Goal: Task Accomplishment & Management: Manage account settings

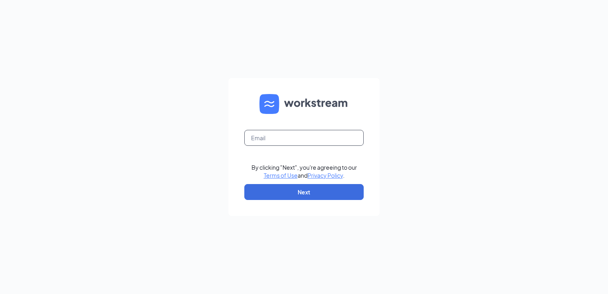
click at [264, 139] on input "text" at bounding box center [303, 138] width 119 height 16
type input "[PERSON_NAME][EMAIL_ADDRESS][PERSON_NAME][DOMAIN_NAME]"
click at [309, 196] on button "Next" at bounding box center [303, 192] width 119 height 16
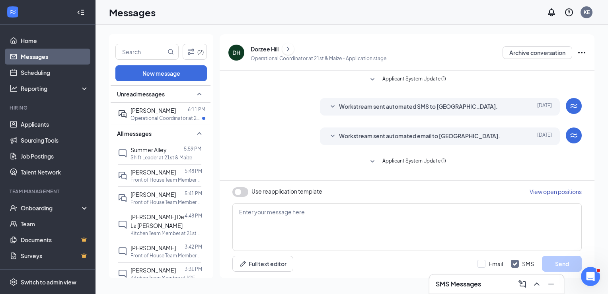
click at [473, 286] on h3 "SMS Messages" at bounding box center [458, 284] width 45 height 9
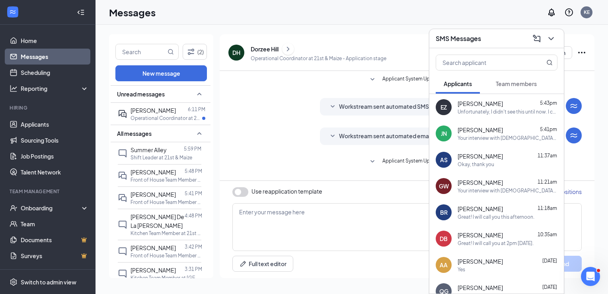
click at [501, 82] on span "Team members" at bounding box center [516, 83] width 41 height 7
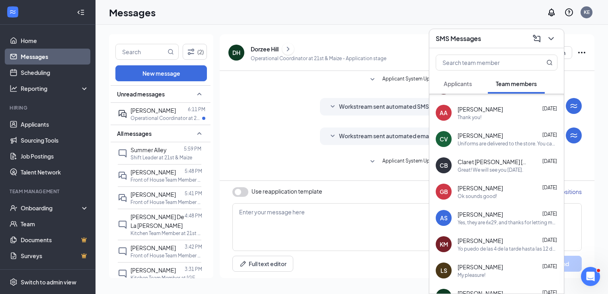
scroll to position [287, 0]
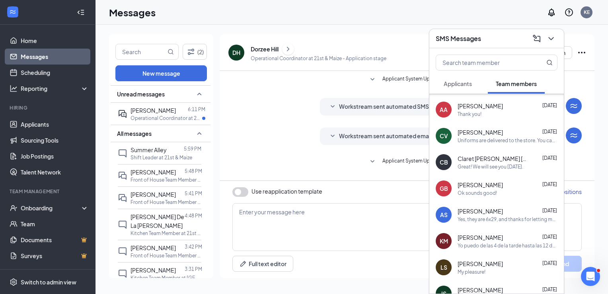
click at [479, 170] on div "Great! We will see you Monday." at bounding box center [491, 166] width 66 height 7
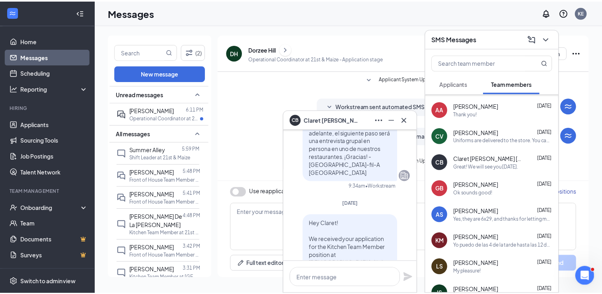
scroll to position [-966, 0]
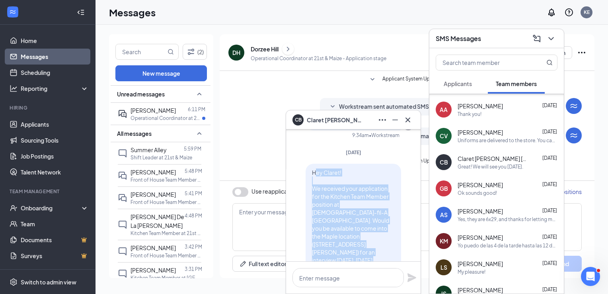
drag, startPoint x: 373, startPoint y: 213, endPoint x: 309, endPoint y: 235, distance: 67.6
drag, startPoint x: 309, startPoint y: 235, endPoint x: 349, endPoint y: 241, distance: 40.2
copy div "ey Claret! We received your application for the Kitchen Team Member position at…"
click at [42, 125] on link "Applicants" at bounding box center [55, 124] width 68 height 16
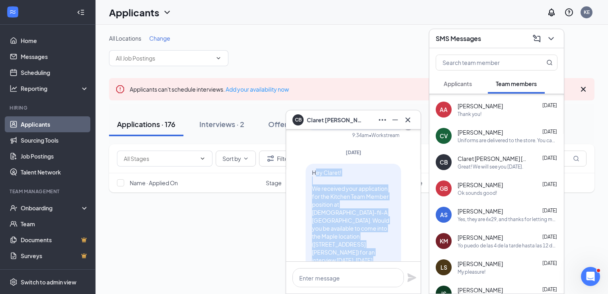
click at [409, 119] on div "CB Claret Blanco De Ayala" at bounding box center [353, 119] width 135 height 19
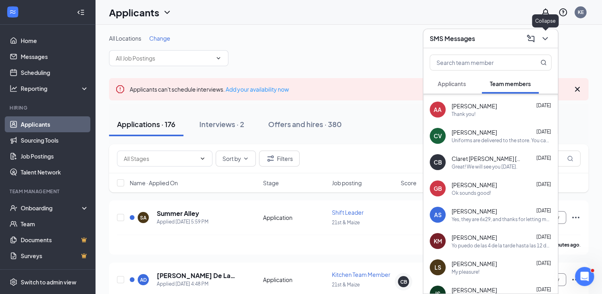
click at [545, 37] on icon "ChevronDown" at bounding box center [546, 39] width 10 height 10
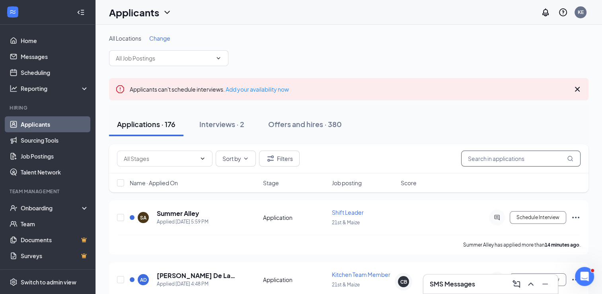
click at [499, 158] on input "text" at bounding box center [521, 159] width 119 height 16
type input "ana"
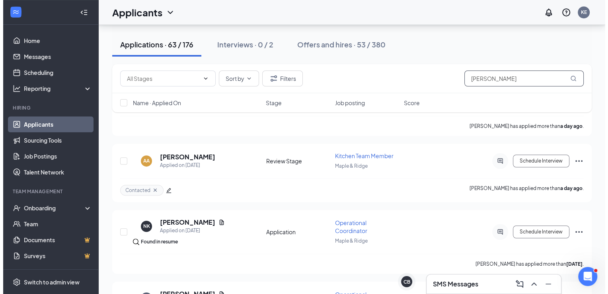
scroll to position [494, 0]
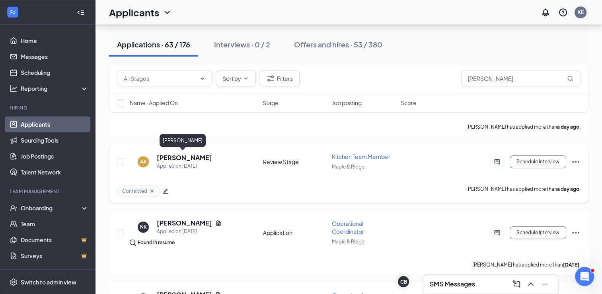
click at [184, 155] on h5 "Ana Alvarado" at bounding box center [184, 157] width 55 height 9
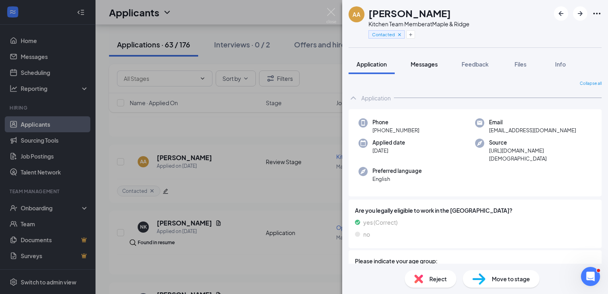
click at [429, 64] on span "Messages" at bounding box center [424, 64] width 27 height 7
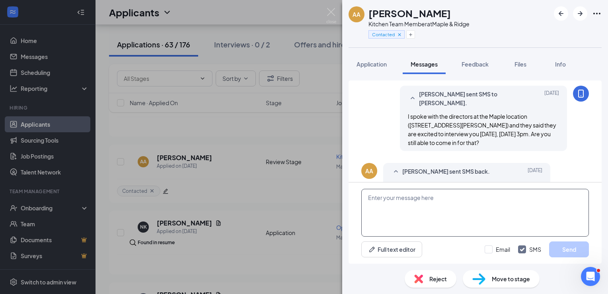
scroll to position [557, 0]
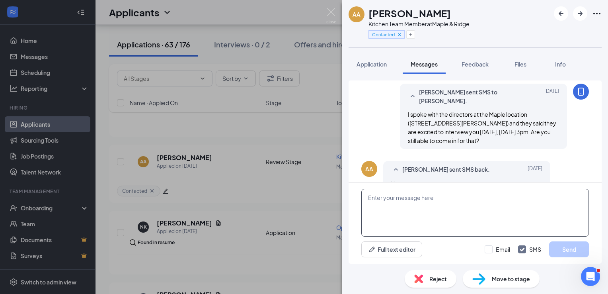
paste textarea "ey Claret! We received your application for the Kitchen Team Member position at…"
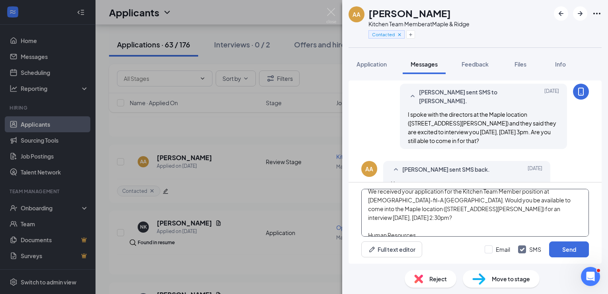
scroll to position [0, 0]
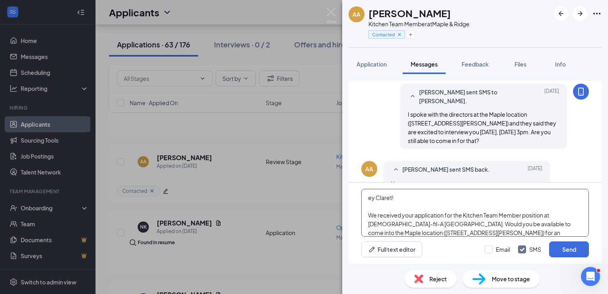
drag, startPoint x: 408, startPoint y: 205, endPoint x: 350, endPoint y: 157, distance: 74.9
click at [350, 157] on div "Load earlier interactions (about 3 more) Kyndra Eicher sent email to Ana Alvara…" at bounding box center [475, 171] width 253 height 183
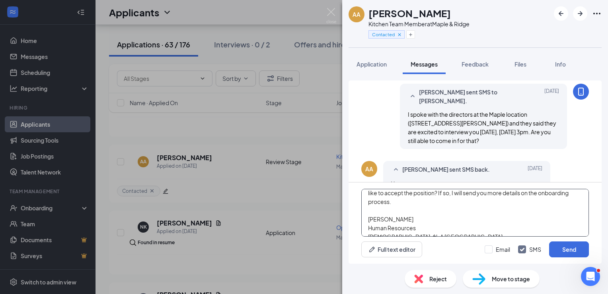
scroll to position [40, 0]
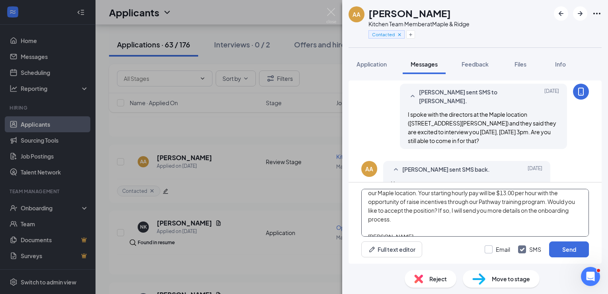
type textarea "Hey Ana! Thank you for your interest in coming aboard at Chick-fil-A West Wichi…"
click at [493, 250] on input "Email" at bounding box center [497, 249] width 25 height 8
checkbox input "true"
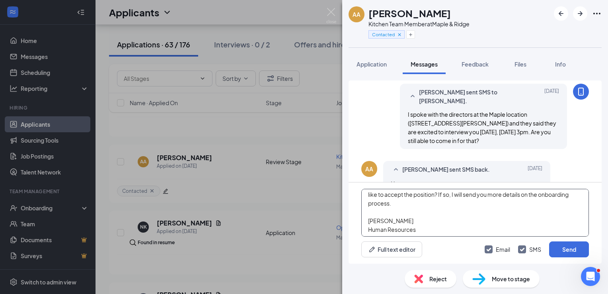
scroll to position [57, 0]
click at [557, 243] on button "Send" at bounding box center [570, 249] width 40 height 16
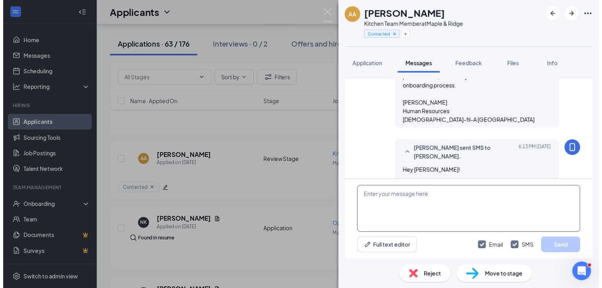
scroll to position [869, 0]
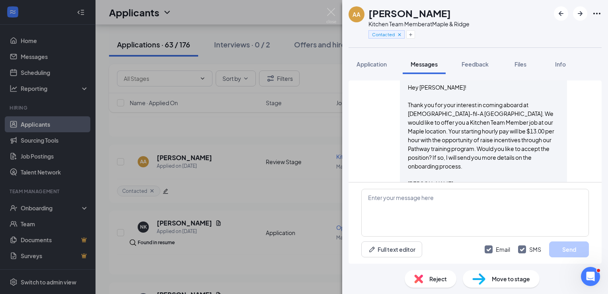
click at [228, 192] on div "AA Ana Alvarado Kitchen Team Member at Maple & Ridge Contacted Application Mess…" at bounding box center [304, 147] width 608 height 294
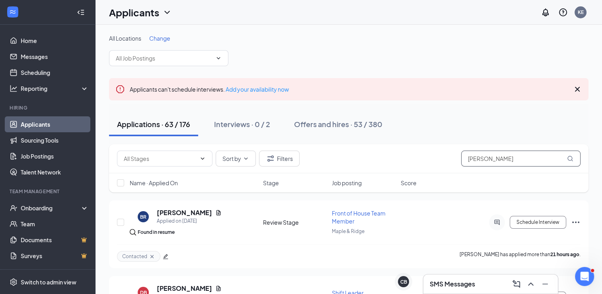
click at [486, 164] on input "ana" at bounding box center [521, 159] width 119 height 16
type input "a"
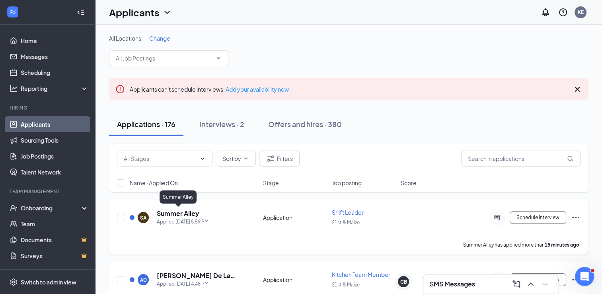
click at [184, 212] on h5 "Summer Alley" at bounding box center [178, 213] width 42 height 9
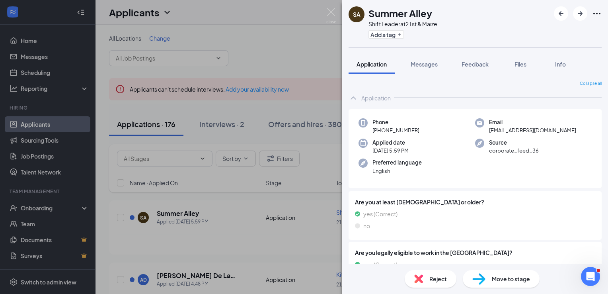
click at [209, 244] on div "SA Summer Alley Shift Leader at 21st & Maize Add a tag Application Messages Fee…" at bounding box center [304, 147] width 608 height 294
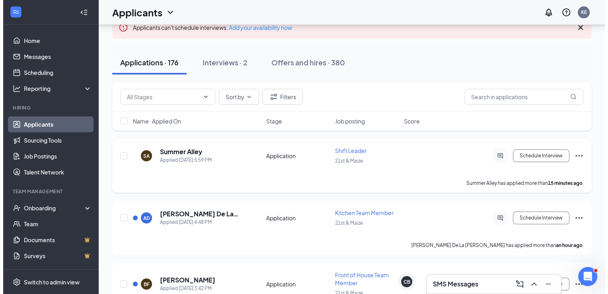
scroll to position [62, 0]
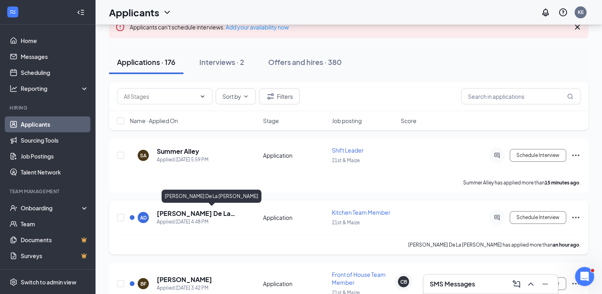
click at [198, 213] on h5 "Antonio De La Cruz" at bounding box center [203, 213] width 93 height 9
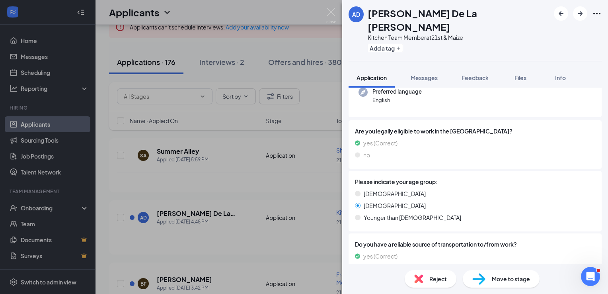
scroll to position [86, 0]
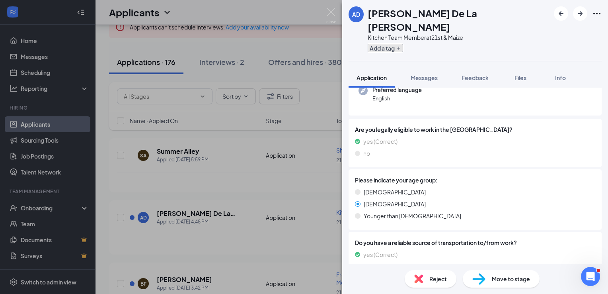
click at [376, 44] on button "Add a tag" at bounding box center [385, 48] width 35 height 8
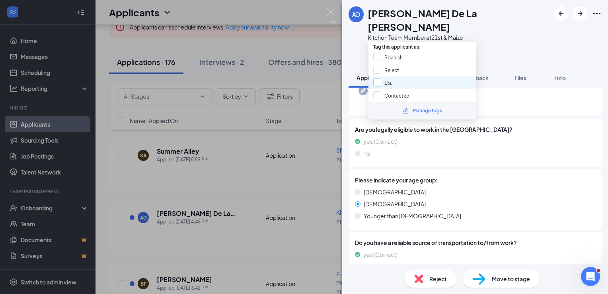
click at [379, 78] on input "15u" at bounding box center [384, 82] width 20 height 9
checkbox input "true"
click at [440, 147] on div "Are you legally eligible to work in the US? yes (Correct) no" at bounding box center [475, 143] width 241 height 36
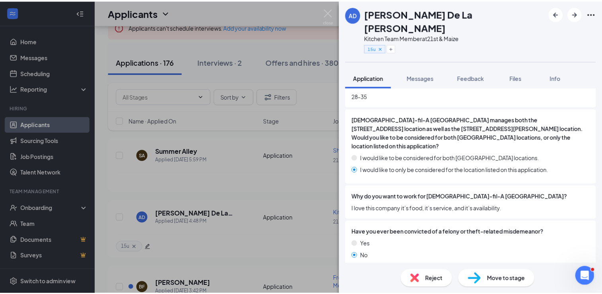
scroll to position [420, 0]
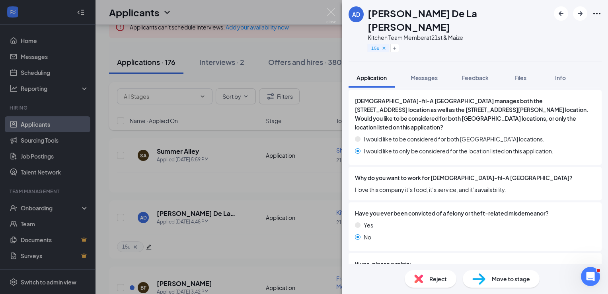
click at [258, 184] on div "AD Antonio De La Cruz Kitchen Team Member at 21st & Maize 15u Application Messa…" at bounding box center [304, 147] width 608 height 294
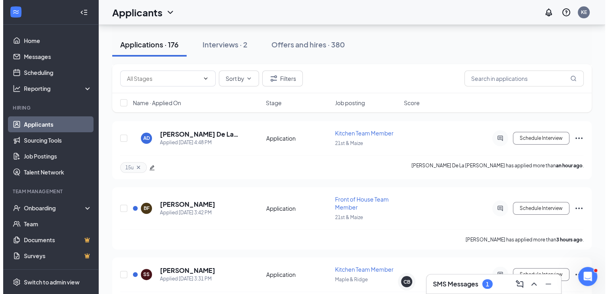
scroll to position [148, 0]
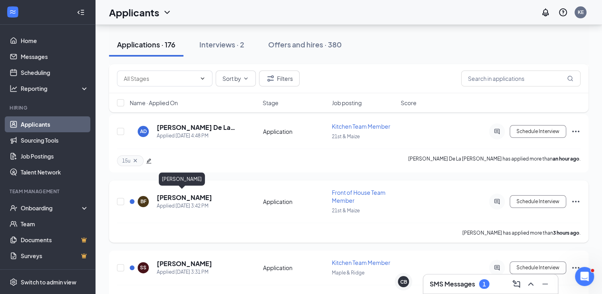
click at [184, 198] on h5 "Breah Floyd" at bounding box center [184, 197] width 55 height 9
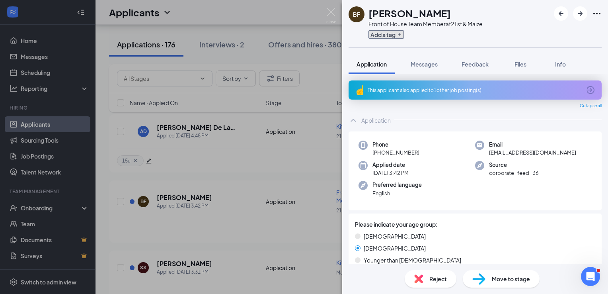
click at [383, 36] on button "Add a tag" at bounding box center [386, 34] width 35 height 8
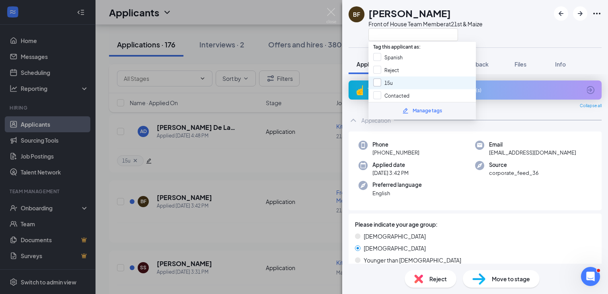
click at [378, 80] on input "15u" at bounding box center [384, 82] width 20 height 9
checkbox input "true"
click at [414, 171] on div "Applied date Today 3:42 PM" at bounding box center [417, 169] width 117 height 16
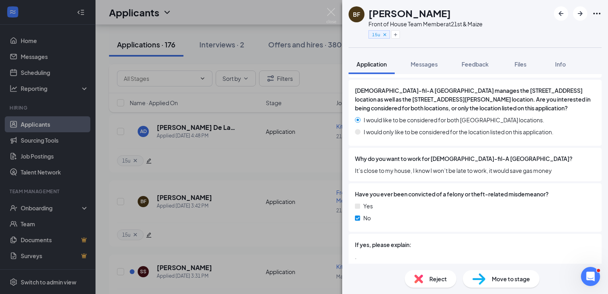
scroll to position [451, 0]
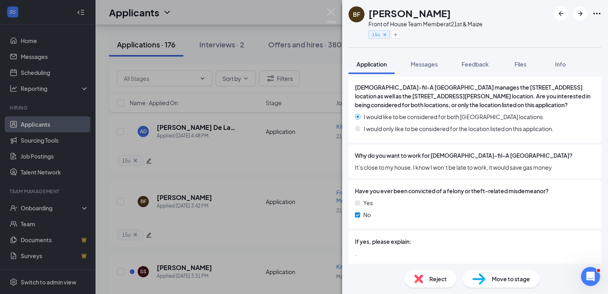
click at [186, 253] on div "BF Breah Floyd Front of House Team Member at 21st & Maize 15u Application Messa…" at bounding box center [304, 147] width 608 height 294
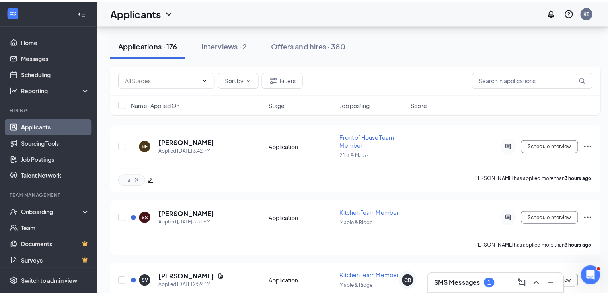
scroll to position [209, 0]
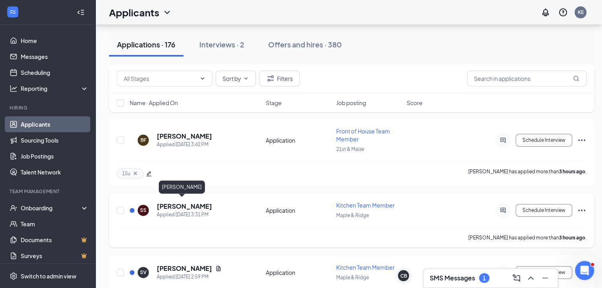
click at [185, 202] on h5 "sophia sauer" at bounding box center [184, 206] width 55 height 9
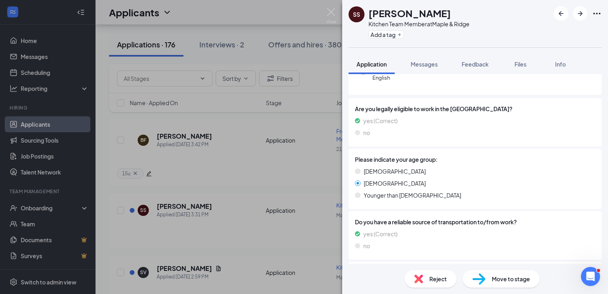
scroll to position [99, 0]
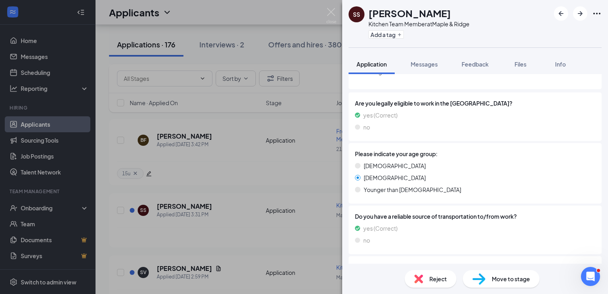
click at [387, 39] on div "Add a tag" at bounding box center [419, 34] width 101 height 13
click at [387, 36] on button "Add a tag" at bounding box center [386, 34] width 35 height 8
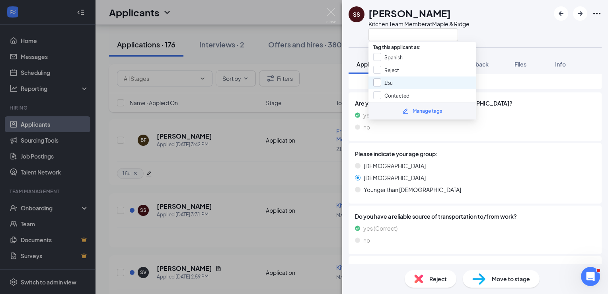
click at [378, 84] on input "15u" at bounding box center [384, 82] width 20 height 9
click at [377, 79] on input "15u" at bounding box center [384, 82] width 20 height 9
checkbox input "true"
click at [432, 165] on div "16+ years old" at bounding box center [475, 165] width 241 height 9
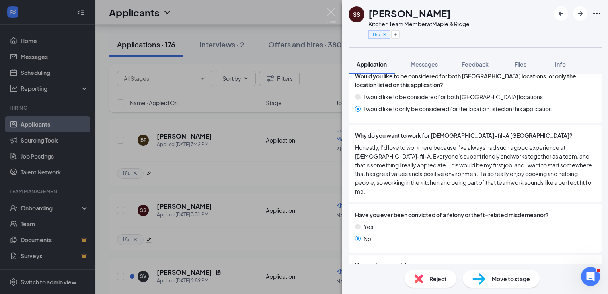
scroll to position [464, 0]
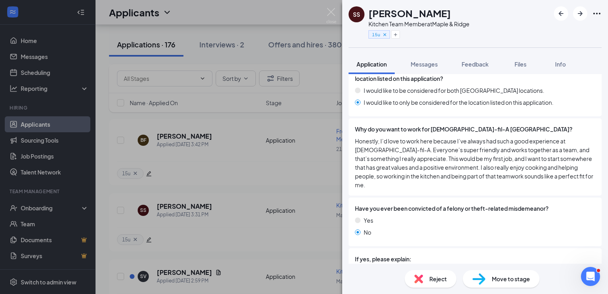
click at [199, 232] on div "SS sophia sauer Kitchen Team Member at Maple & Ridge 15u Application Messages F…" at bounding box center [304, 147] width 608 height 294
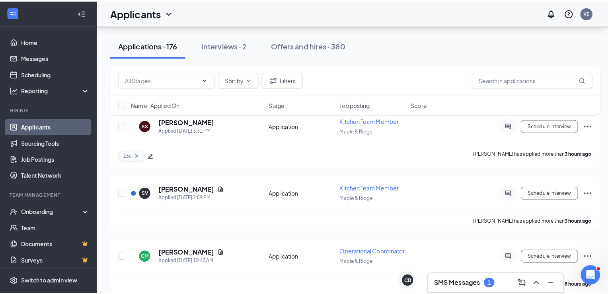
scroll to position [298, 0]
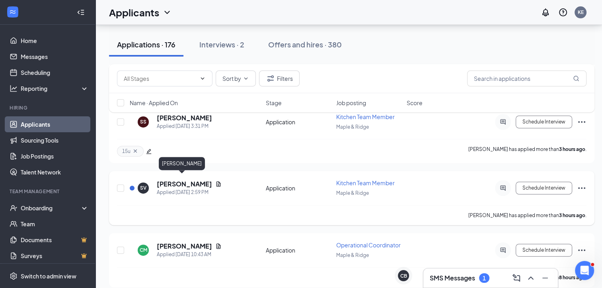
click at [183, 180] on h5 "Steven Velo" at bounding box center [184, 184] width 55 height 9
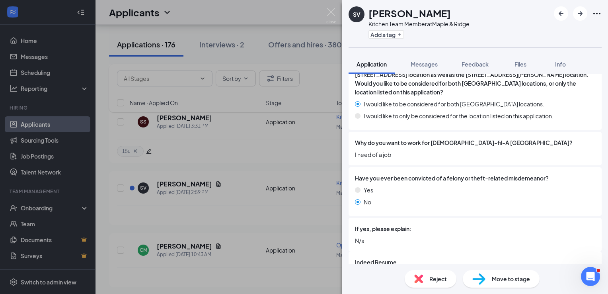
scroll to position [464, 0]
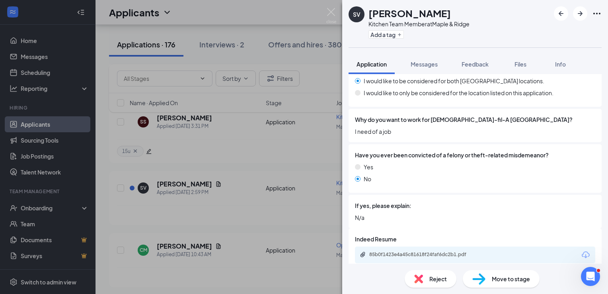
click at [581, 250] on icon "Download" at bounding box center [586, 255] width 10 height 10
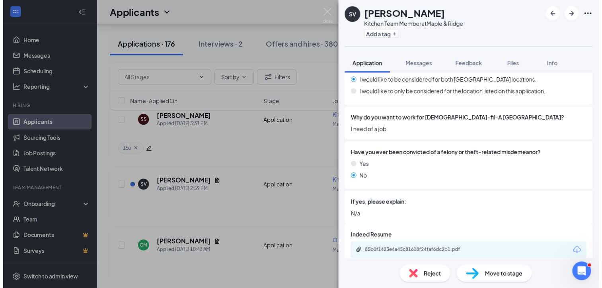
scroll to position [462, 0]
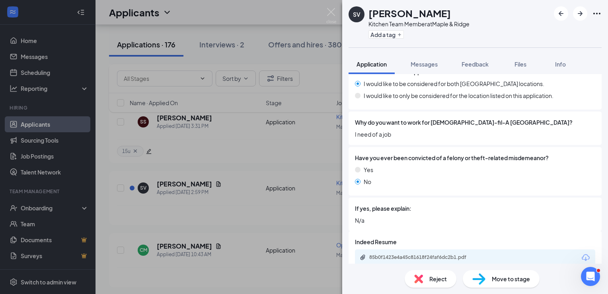
click at [180, 211] on div "SV Steven Velo Kitchen Team Member at Maple & Ridge Add a tag Application Messa…" at bounding box center [304, 147] width 608 height 294
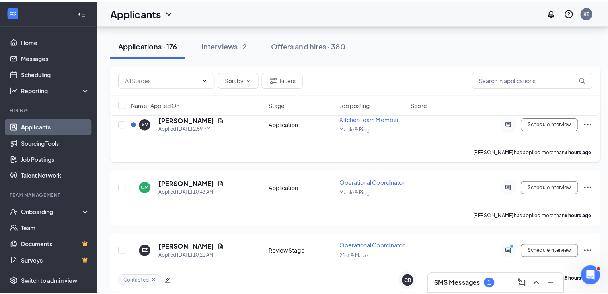
scroll to position [364, 0]
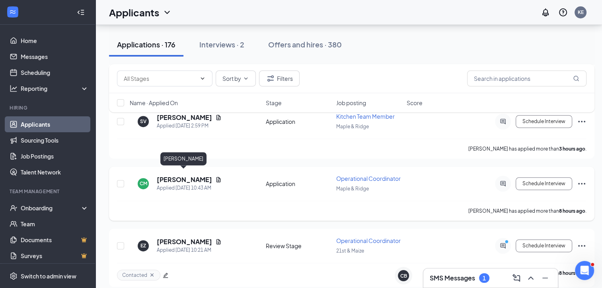
click at [183, 175] on h5 "Carlo Macatuno" at bounding box center [184, 179] width 55 height 9
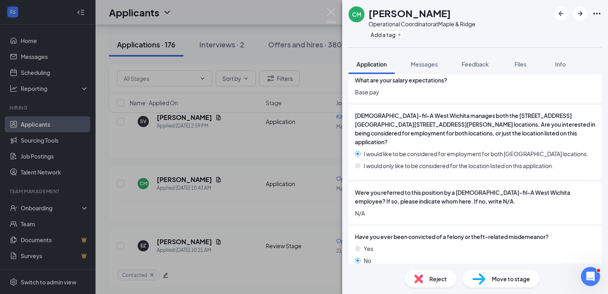
scroll to position [505, 0]
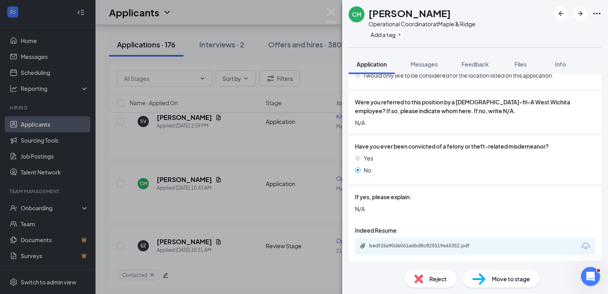
click at [583, 246] on icon "Download" at bounding box center [586, 246] width 10 height 10
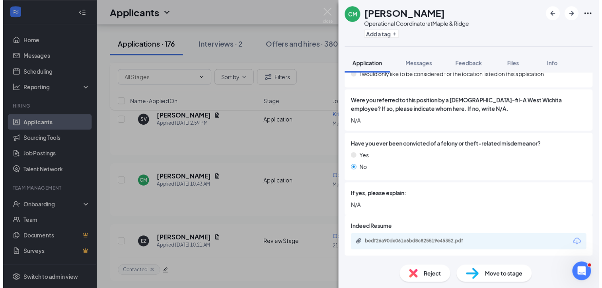
scroll to position [502, 0]
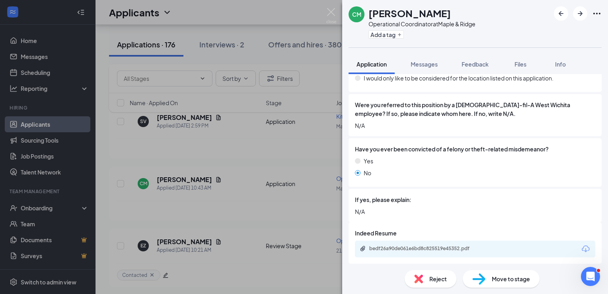
click at [308, 254] on div "CM Carlo Macatuno Operational Coordinator at Maple & Ridge Add a tag Applicatio…" at bounding box center [304, 147] width 608 height 294
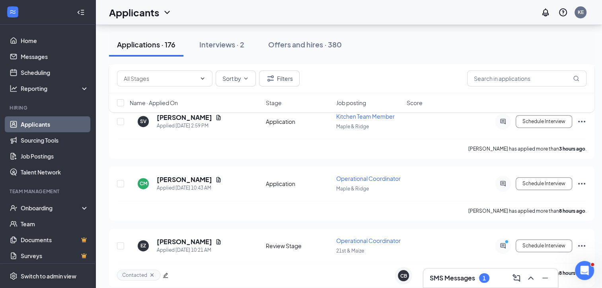
click at [452, 275] on h3 "SMS Messages" at bounding box center [452, 278] width 45 height 9
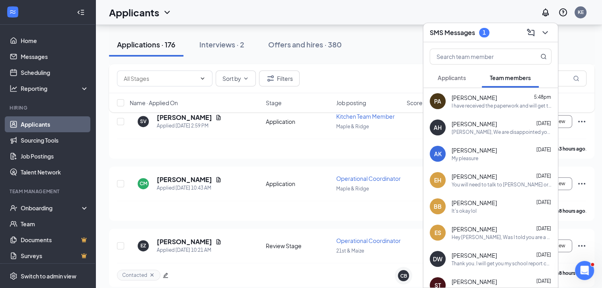
click at [455, 79] on span "Applicants" at bounding box center [452, 77] width 28 height 7
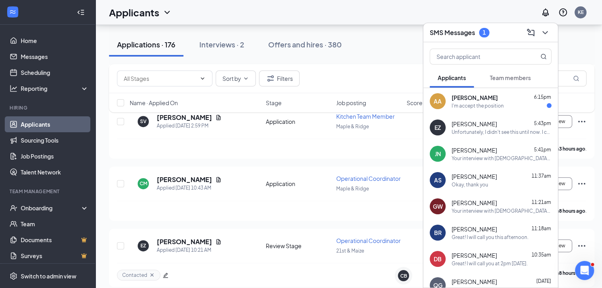
click at [505, 78] on span "Team members" at bounding box center [510, 77] width 41 height 7
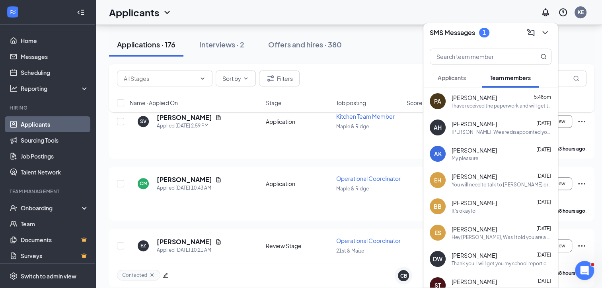
click at [492, 103] on div "I have received the paperwork and will get to work on it. Thank you for the opp…" at bounding box center [502, 105] width 100 height 7
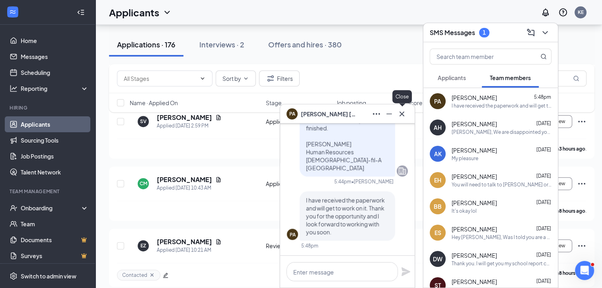
click at [405, 115] on icon "Cross" at bounding box center [402, 114] width 10 height 10
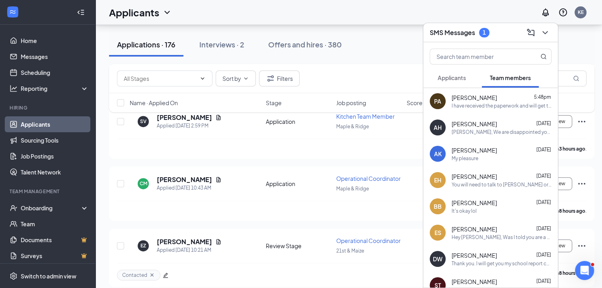
click at [446, 78] on span "Applicants" at bounding box center [452, 77] width 28 height 7
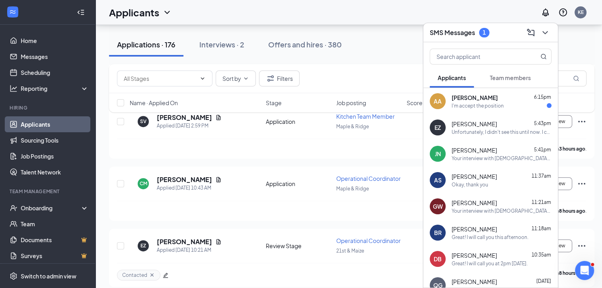
click at [460, 99] on span "Ana Alvarado" at bounding box center [475, 98] width 46 height 8
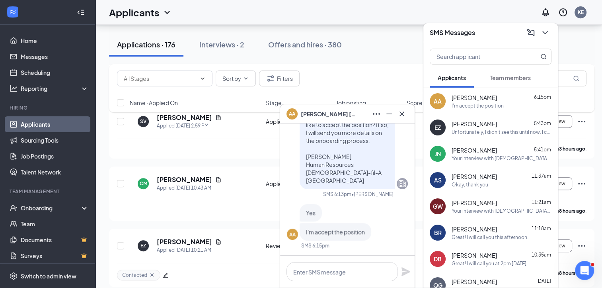
click at [499, 78] on span "Team members" at bounding box center [510, 77] width 41 height 7
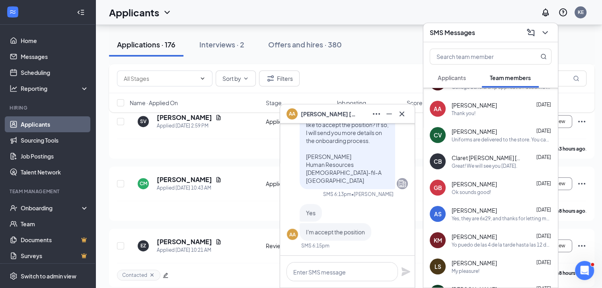
scroll to position [282, 0]
click at [473, 154] on span "Claret Blanco De Ayala" at bounding box center [488, 157] width 72 height 8
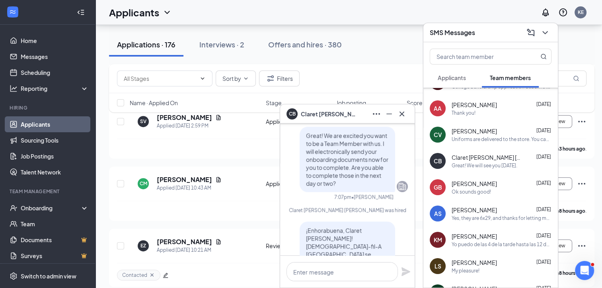
scroll to position [-456, 0]
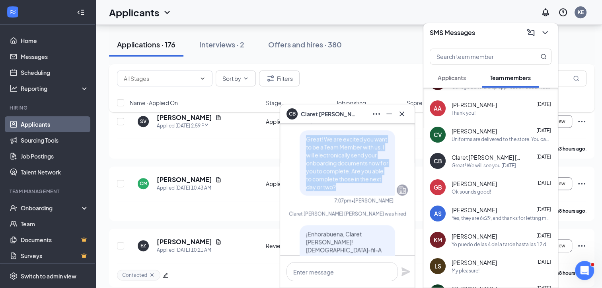
drag, startPoint x: 347, startPoint y: 211, endPoint x: 299, endPoint y: 160, distance: 69.9
click at [300, 160] on div "Great! We are excited you want to be a Team Member with us. I will electronical…" at bounding box center [348, 162] width 96 height 65
drag, startPoint x: 299, startPoint y: 160, endPoint x: 312, endPoint y: 168, distance: 15.8
copy span "Great! We are excited you want to be a Team Member with us. I will electronical…"
click at [348, 55] on button "Offers and hires · 380" at bounding box center [305, 45] width 90 height 24
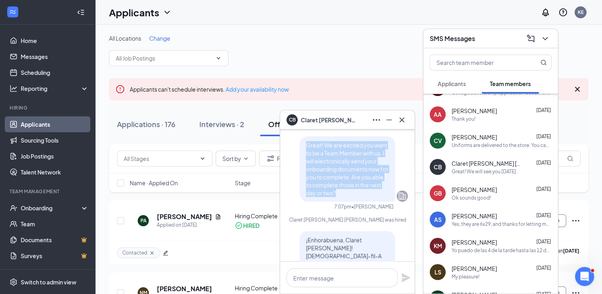
click at [460, 85] on span "Applicants" at bounding box center [452, 83] width 28 height 7
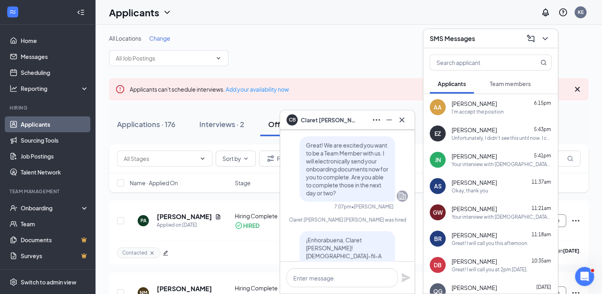
click at [458, 107] on span "Ana Alvarado" at bounding box center [474, 104] width 45 height 8
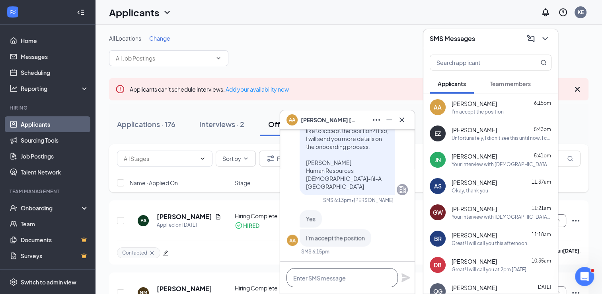
paste textarea "Great! We are excited you want to be a Team Member with us. I will electronical…"
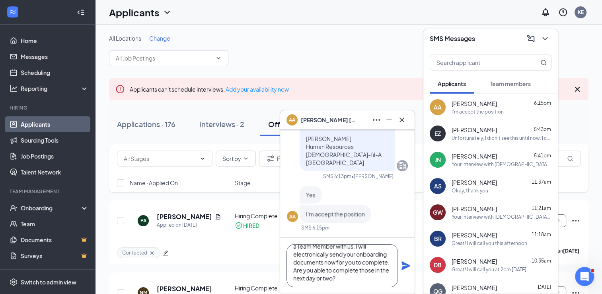
type textarea "Great! We are excited you want to be a Team Member with us. I will electronical…"
click at [406, 266] on icon "Plane" at bounding box center [406, 265] width 9 height 9
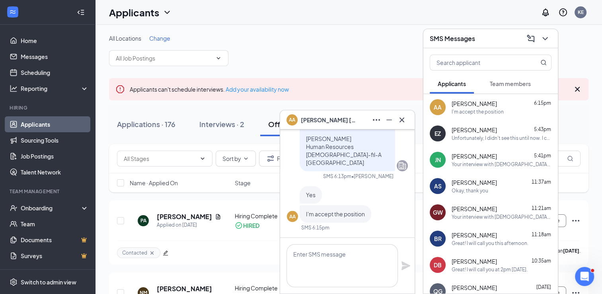
scroll to position [0, 0]
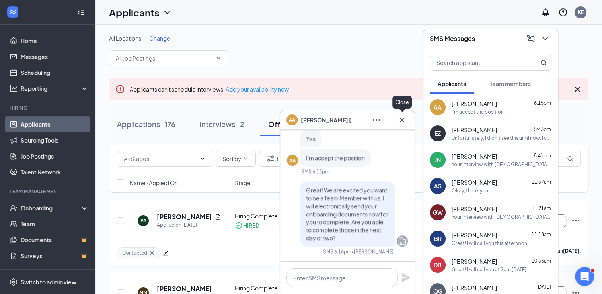
click at [405, 116] on icon "Cross" at bounding box center [402, 120] width 10 height 10
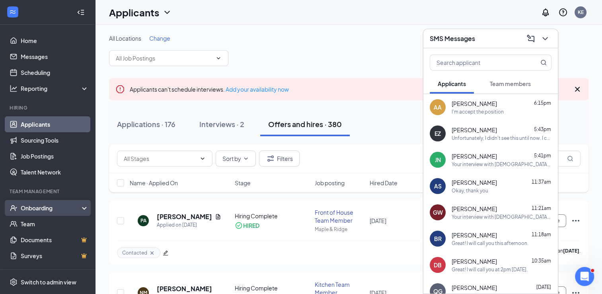
click at [44, 205] on div "Onboarding" at bounding box center [51, 208] width 61 height 8
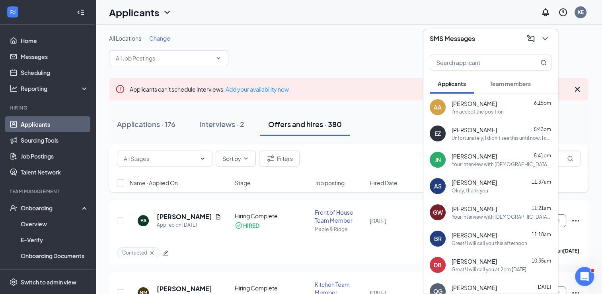
click at [376, 45] on div "All Locations Change" at bounding box center [349, 50] width 480 height 32
click at [579, 88] on icon "Cross" at bounding box center [578, 89] width 10 height 10
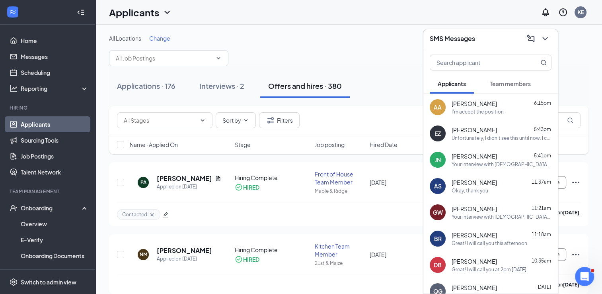
click at [549, 41] on icon "ChevronDown" at bounding box center [546, 39] width 10 height 10
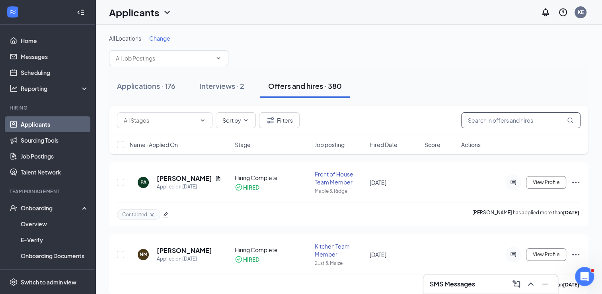
click at [475, 119] on input "text" at bounding box center [521, 120] width 119 height 16
type input "ana"
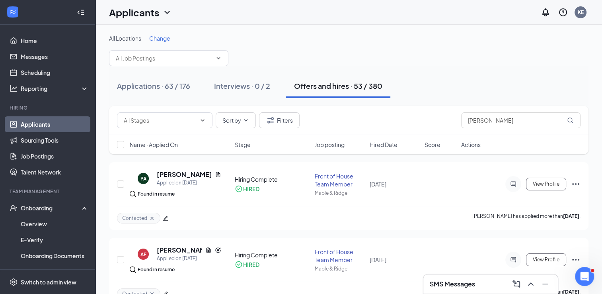
click at [496, 276] on div "SMS Messages" at bounding box center [491, 283] width 135 height 19
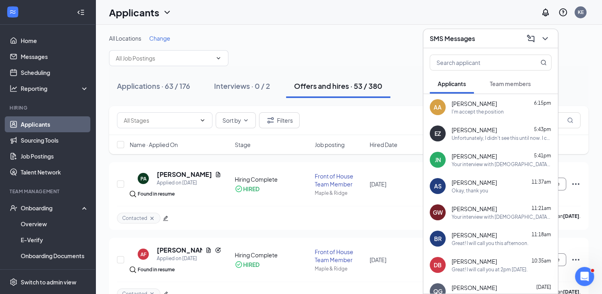
click at [516, 82] on span "Team members" at bounding box center [510, 83] width 41 height 7
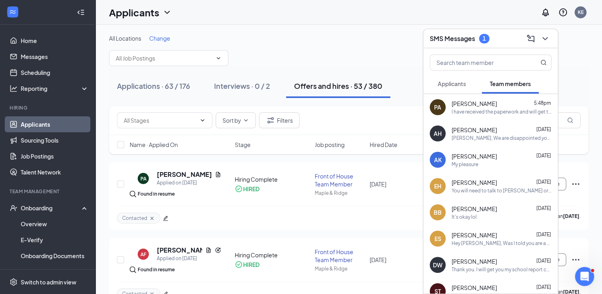
click at [452, 82] on span "Applicants" at bounding box center [452, 83] width 28 height 7
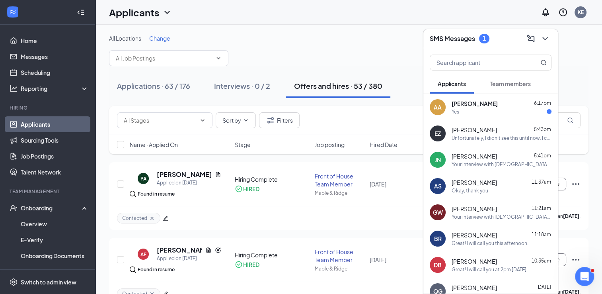
click at [476, 108] on div "Ana Alvarado 6:17pm Yes" at bounding box center [502, 108] width 100 height 16
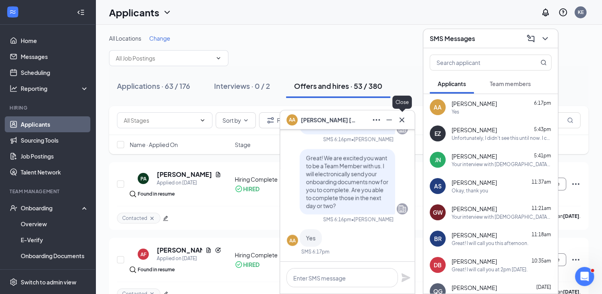
click at [403, 129] on div "AA Ana Alvarado" at bounding box center [347, 119] width 135 height 19
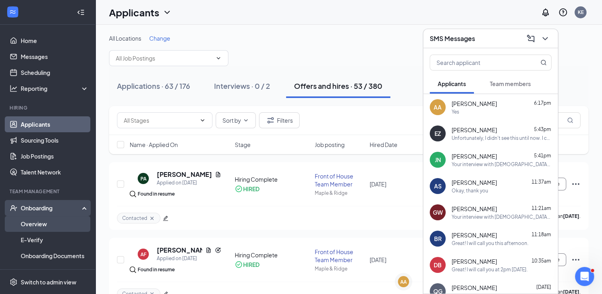
click at [32, 221] on link "Overview" at bounding box center [55, 224] width 68 height 16
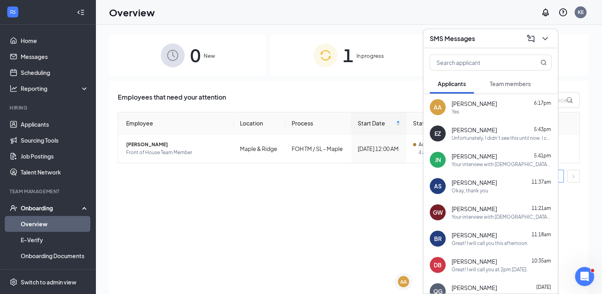
click at [355, 203] on div "Employees that need your attention Employee Location Process Start Date Status …" at bounding box center [349, 197] width 480 height 233
click at [542, 43] on icon "ChevronDown" at bounding box center [546, 39] width 10 height 10
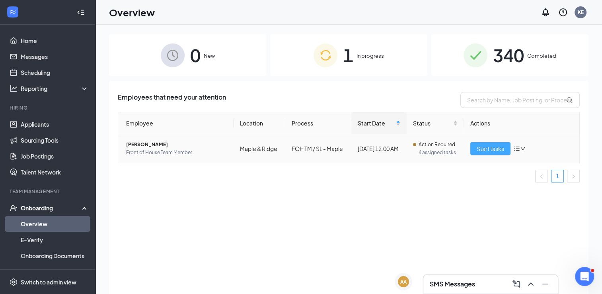
click at [493, 150] on span "Start tasks" at bounding box center [490, 148] width 27 height 9
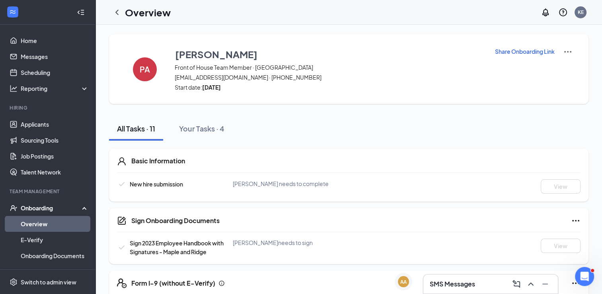
click at [34, 225] on link "Overview" at bounding box center [55, 224] width 68 height 16
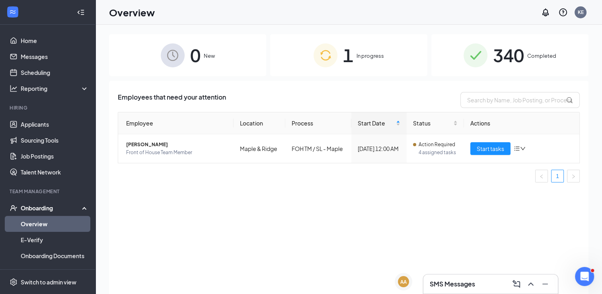
click at [197, 58] on span "0" at bounding box center [195, 54] width 10 height 27
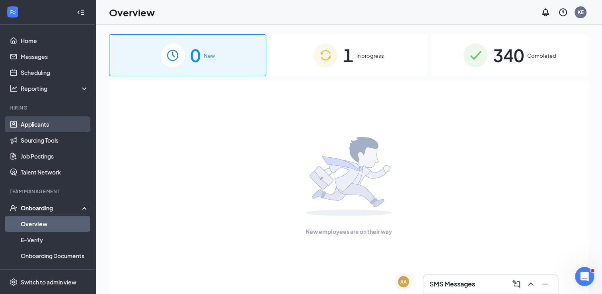
click at [37, 123] on link "Applicants" at bounding box center [55, 124] width 68 height 16
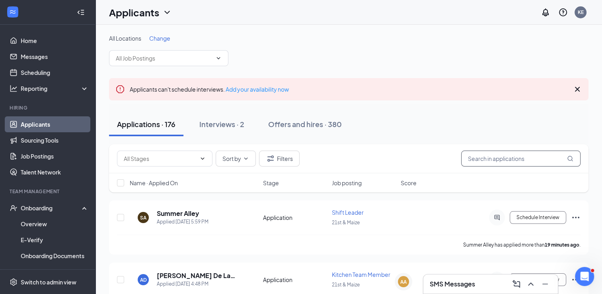
click at [468, 157] on input "text" at bounding box center [521, 159] width 119 height 16
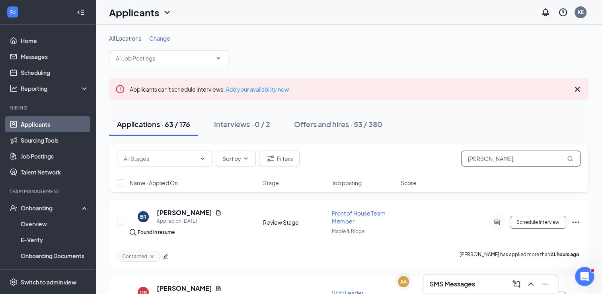
type input "ana"
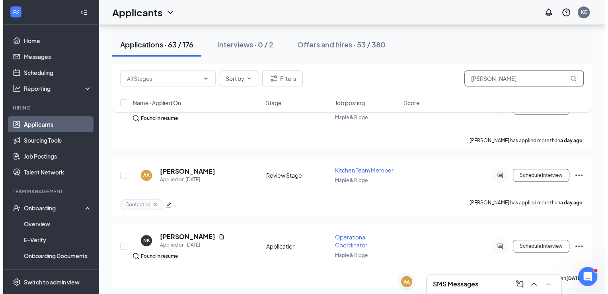
scroll to position [479, 0]
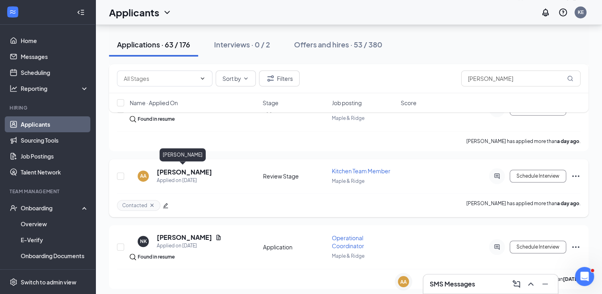
click at [183, 172] on h5 "Ana Alvarado" at bounding box center [184, 172] width 55 height 9
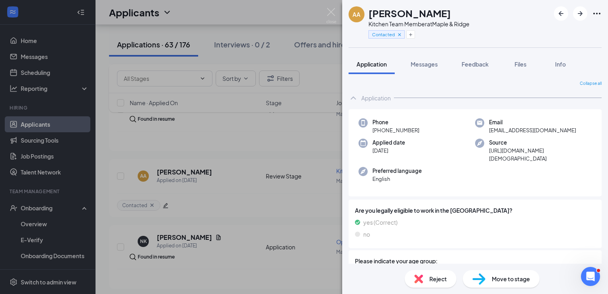
click at [488, 277] on div "Move to stage" at bounding box center [501, 279] width 77 height 18
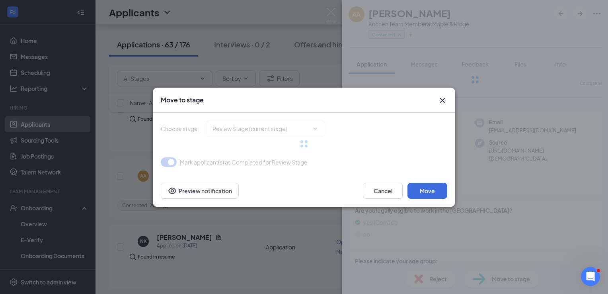
type input "Onsite Interview (next stage)"
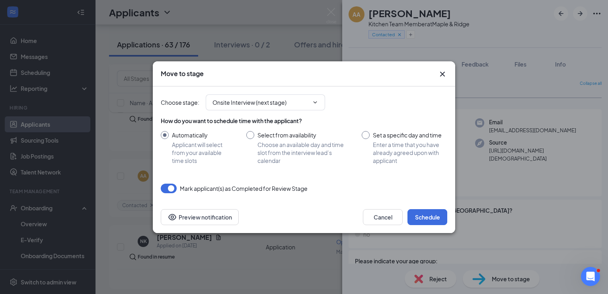
click at [366, 139] on input "Set a specific day and time Enter a time that you have already agreed upon with…" at bounding box center [405, 147] width 86 height 33
radio input "true"
radio input "false"
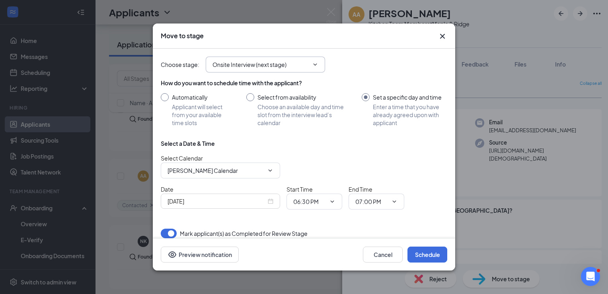
click at [297, 71] on span "Onsite Interview (next stage)" at bounding box center [265, 65] width 119 height 16
click at [286, 68] on input "Onsite Interview (next stage)" at bounding box center [261, 64] width 96 height 9
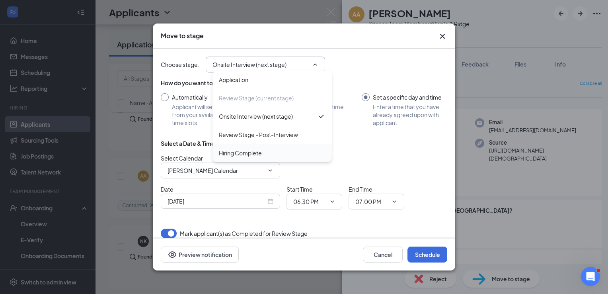
click at [241, 151] on div "Hiring Complete" at bounding box center [240, 153] width 43 height 9
type input "Hiring Complete"
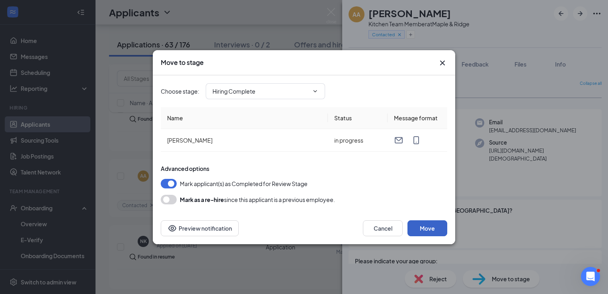
click at [420, 233] on button "Move" at bounding box center [428, 228] width 40 height 16
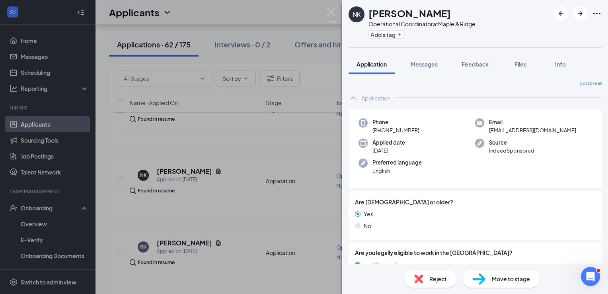
click at [53, 205] on div "NK NICOLAS KAROBA Operational Coordinator at Maple & Ridge Add a tag Applicatio…" at bounding box center [304, 147] width 608 height 294
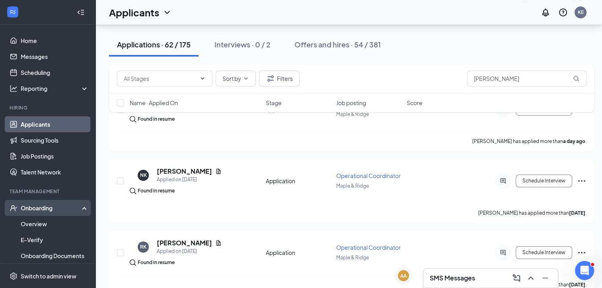
click at [31, 209] on div "Onboarding" at bounding box center [51, 208] width 61 height 8
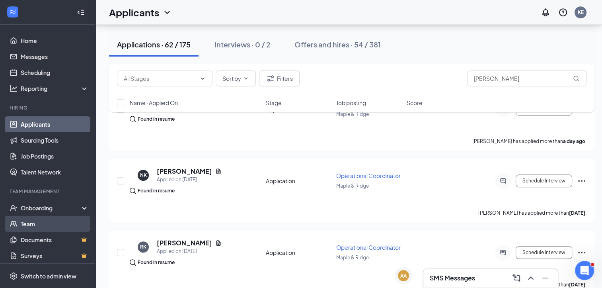
click at [31, 217] on link "Team" at bounding box center [55, 224] width 68 height 16
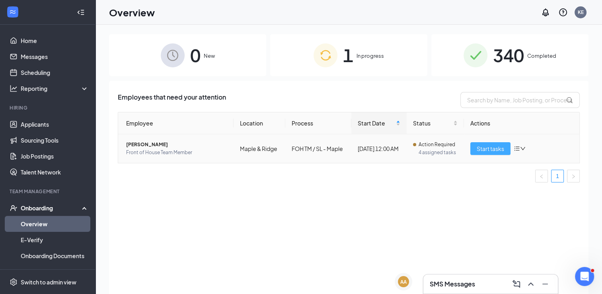
click at [479, 147] on span "Start tasks" at bounding box center [490, 148] width 27 height 9
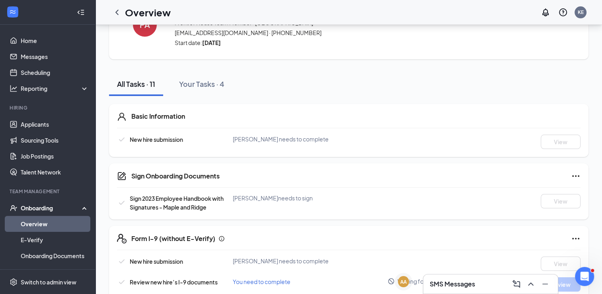
scroll to position [30, 0]
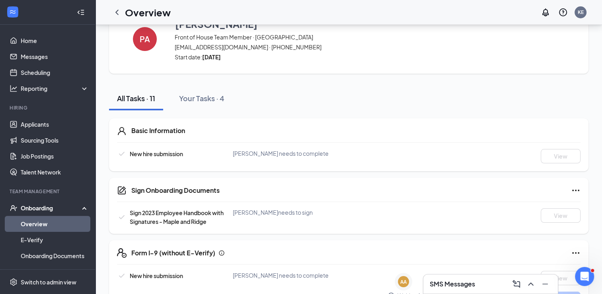
click at [49, 224] on link "Overview" at bounding box center [55, 224] width 68 height 16
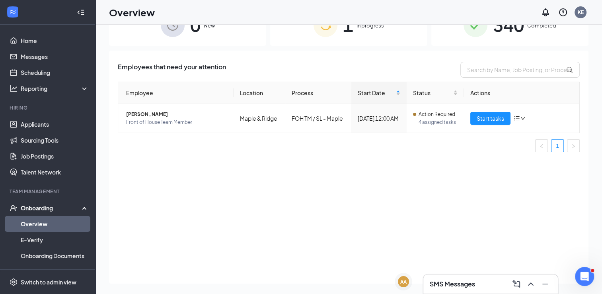
scroll to position [2, 0]
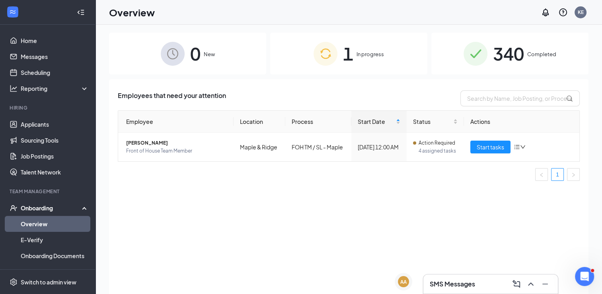
click at [193, 69] on div "0 New" at bounding box center [187, 54] width 157 height 42
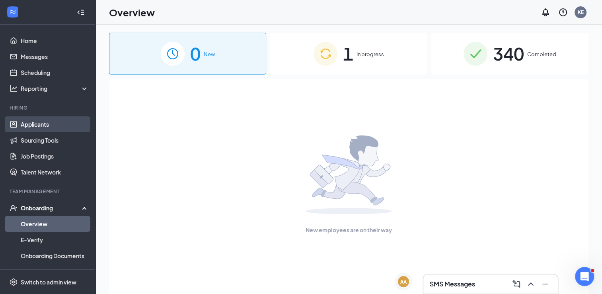
click at [34, 123] on link "Applicants" at bounding box center [55, 124] width 68 height 16
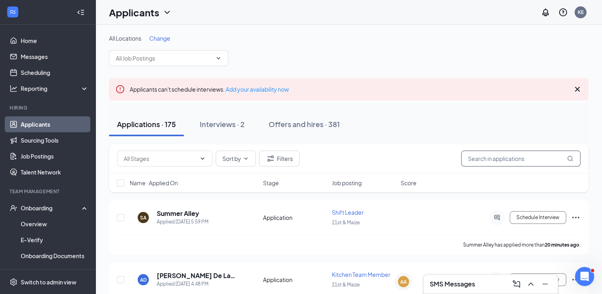
click at [482, 156] on input "text" at bounding box center [521, 159] width 119 height 16
type input "ana"
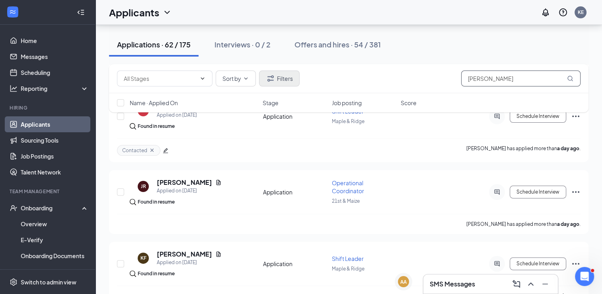
scroll to position [157, 0]
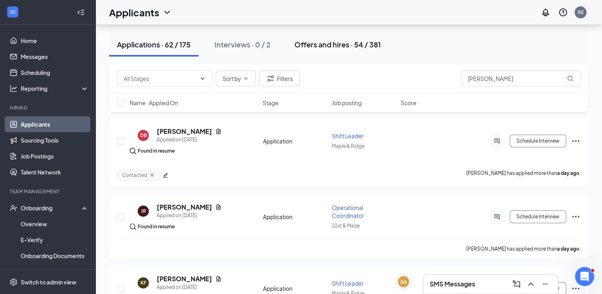
click at [331, 41] on div "Offers and hires · 54 / 381" at bounding box center [338, 44] width 86 height 10
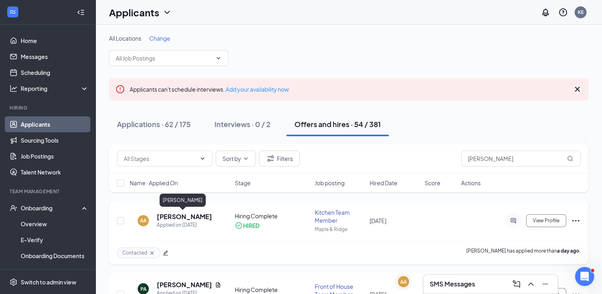
click at [183, 214] on h5 "Ana Alvarado" at bounding box center [184, 216] width 55 height 9
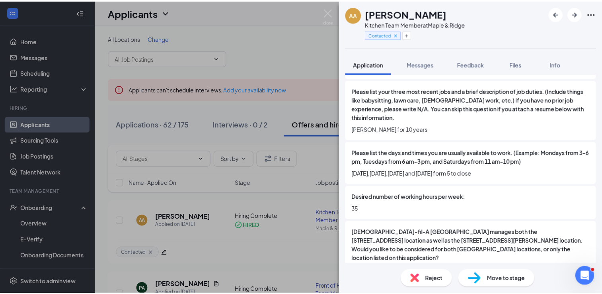
scroll to position [420, 0]
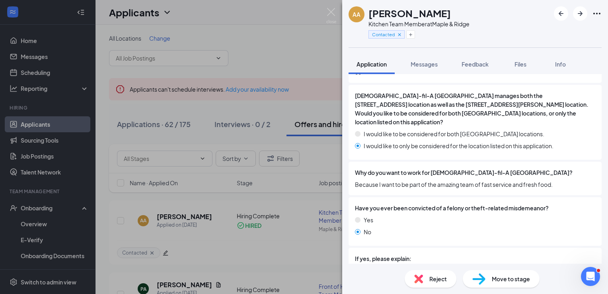
click at [25, 222] on div "AA Ana Alvarado Kitchen Team Member at Maple & Ridge Contacted Application Mess…" at bounding box center [304, 147] width 608 height 294
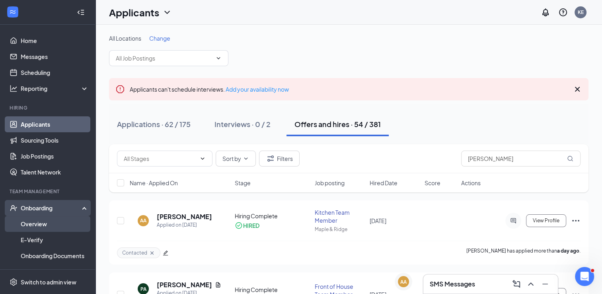
click at [25, 222] on link "Overview" at bounding box center [55, 224] width 68 height 16
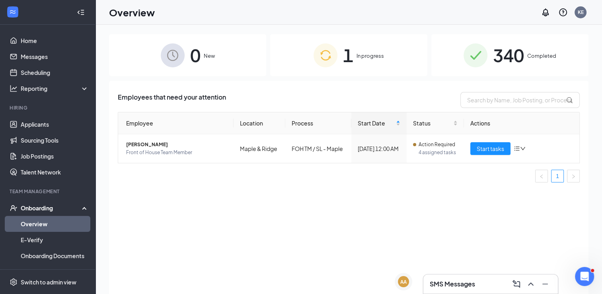
click at [204, 56] on span "New" at bounding box center [209, 56] width 11 height 8
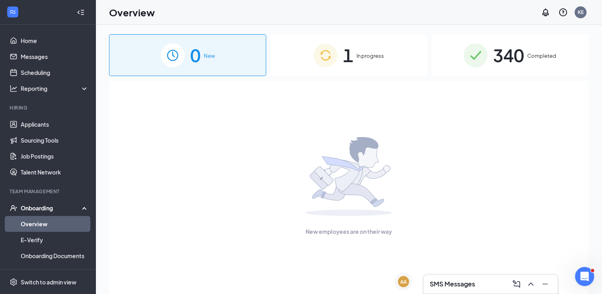
click at [377, 49] on div "1 In progress" at bounding box center [348, 55] width 157 height 42
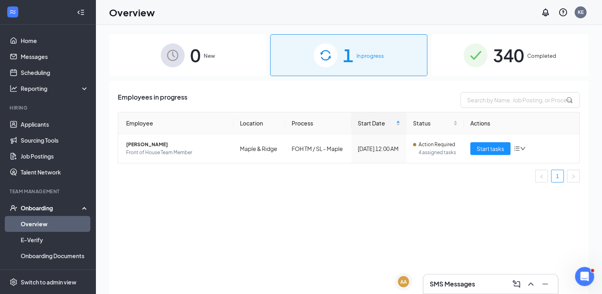
click at [213, 41] on div "0 New" at bounding box center [187, 55] width 157 height 42
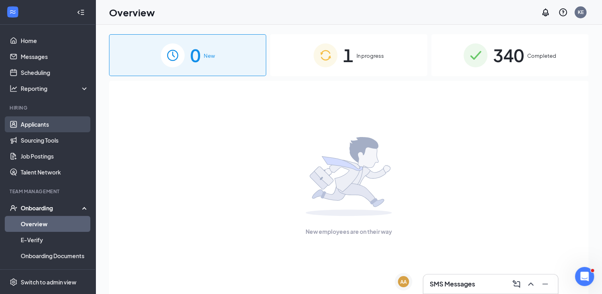
click at [37, 130] on link "Applicants" at bounding box center [55, 124] width 68 height 16
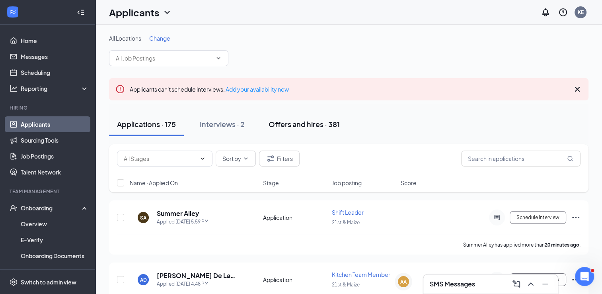
click at [309, 126] on div "Offers and hires · 381" at bounding box center [304, 124] width 71 height 10
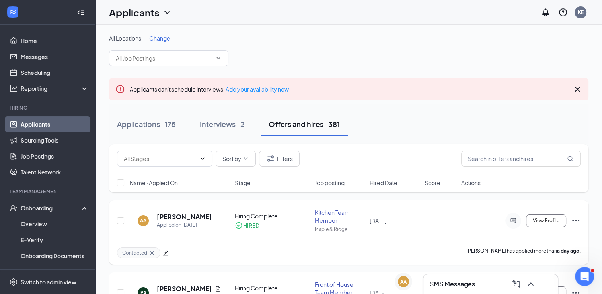
click at [571, 217] on icon "Ellipses" at bounding box center [576, 221] width 10 height 10
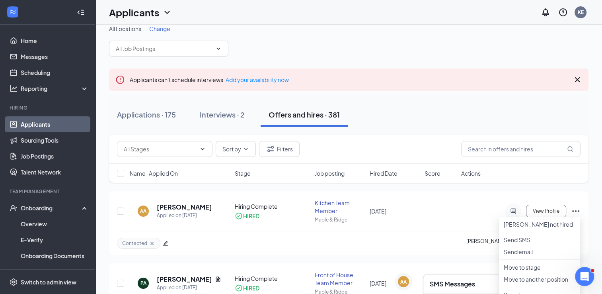
scroll to position [8, 0]
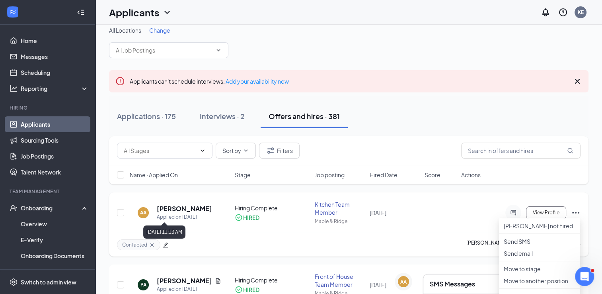
click at [173, 215] on div "Applied on Oct 14" at bounding box center [184, 217] width 55 height 8
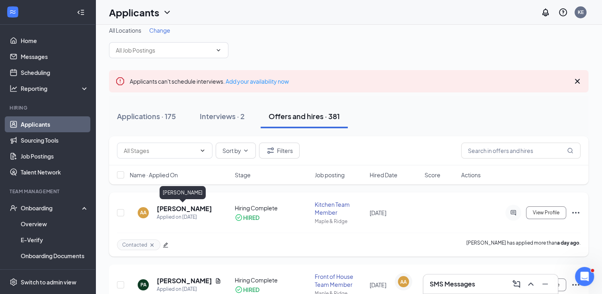
click at [183, 205] on h5 "Ana Alvarado" at bounding box center [184, 208] width 55 height 9
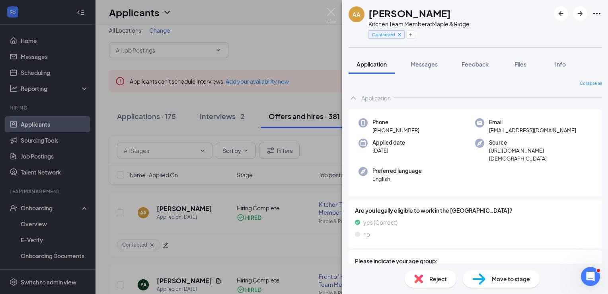
click at [475, 282] on img at bounding box center [479, 279] width 13 height 12
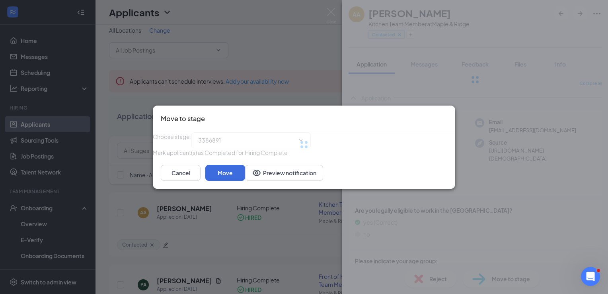
type input "Hiring Complete (current stage)"
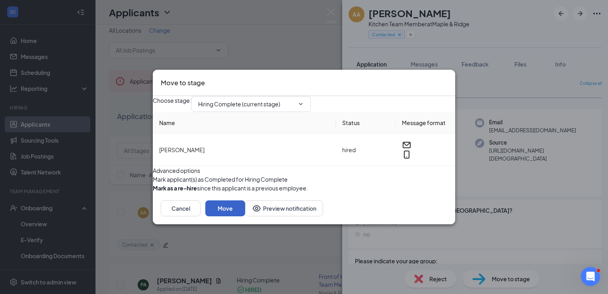
click at [245, 216] on button "Move" at bounding box center [225, 208] width 40 height 16
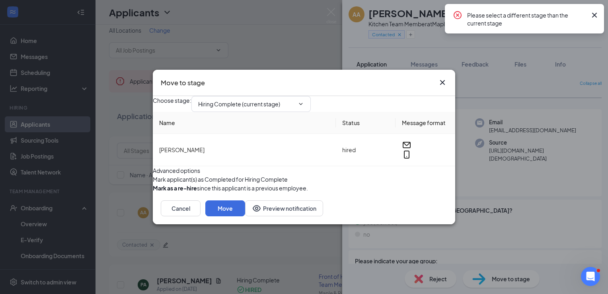
click at [444, 78] on icon "Cross" at bounding box center [443, 83] width 10 height 10
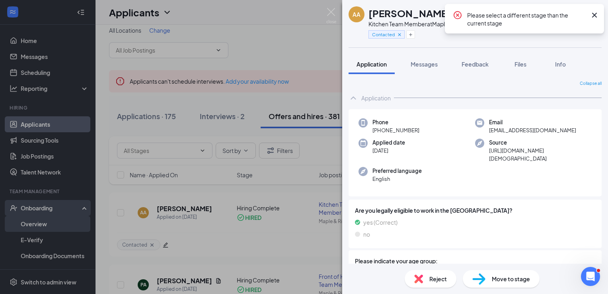
drag, startPoint x: 287, startPoint y: 50, endPoint x: 37, endPoint y: 217, distance: 300.8
click at [37, 217] on div "AA Ana Alvarado Kitchen Team Member at Maple & Ridge Contacted Application Mess…" at bounding box center [304, 147] width 608 height 294
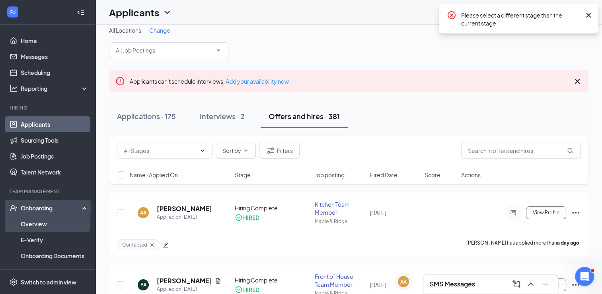
click at [39, 219] on link "Overview" at bounding box center [55, 224] width 68 height 16
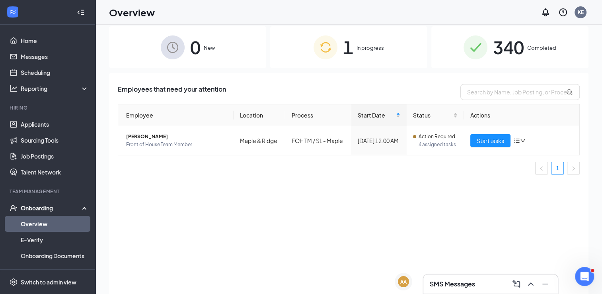
click at [203, 53] on div "0 New" at bounding box center [187, 47] width 157 height 42
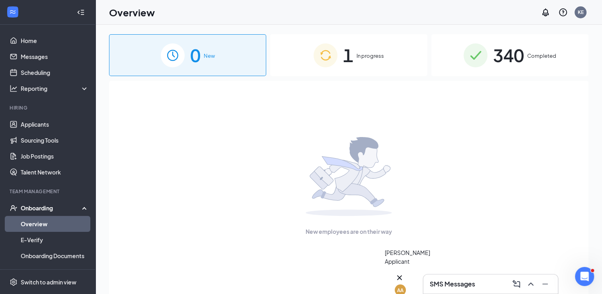
click at [405, 284] on div "AA" at bounding box center [400, 289] width 11 height 11
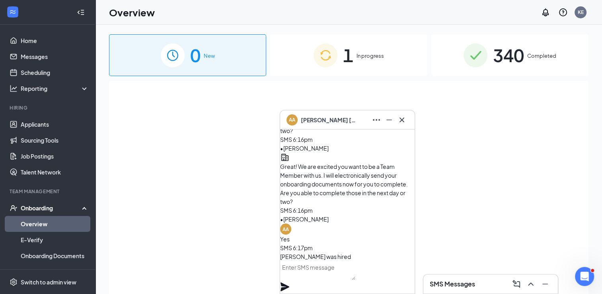
click at [336, 278] on textarea at bounding box center [317, 270] width 75 height 19
type textarea "i"
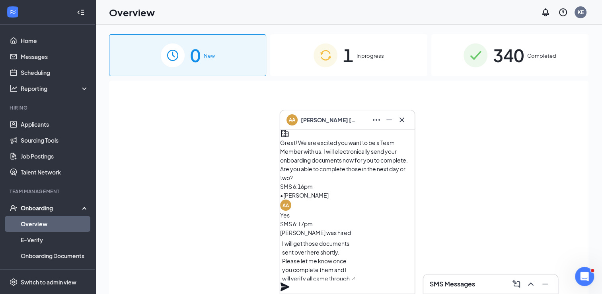
type textarea "I will get those documents sent over here shortly. Please let me know once you …"
click at [290, 282] on icon "Plane" at bounding box center [285, 287] width 10 height 10
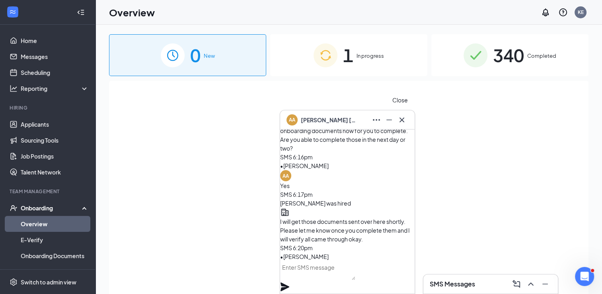
click at [402, 120] on icon "Cross" at bounding box center [402, 119] width 5 height 5
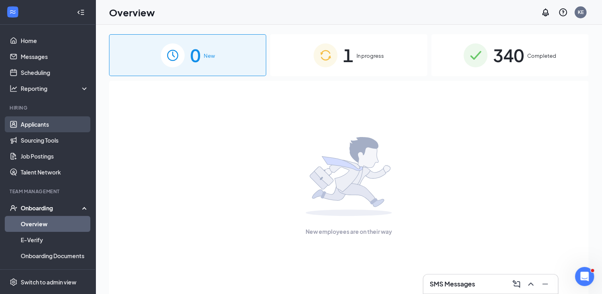
click at [30, 127] on link "Applicants" at bounding box center [55, 124] width 68 height 16
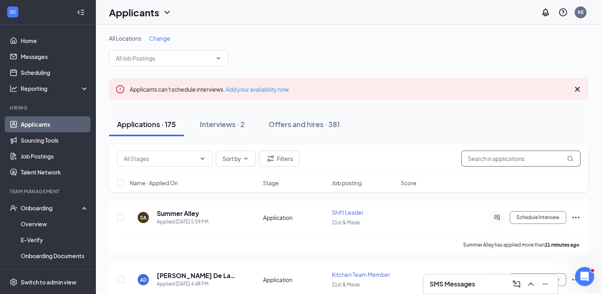
click at [491, 159] on input "text" at bounding box center [521, 159] width 119 height 16
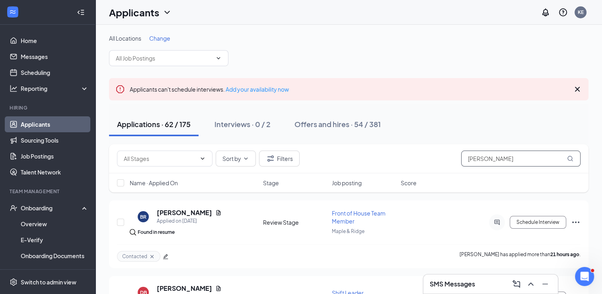
type input "ana"
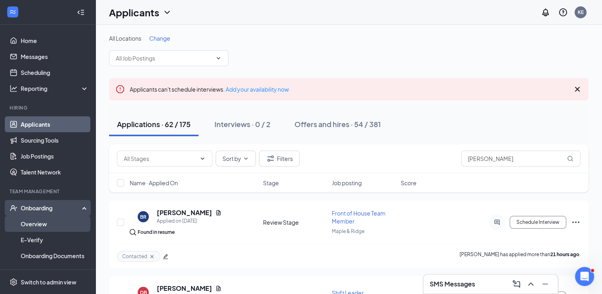
click at [37, 224] on link "Overview" at bounding box center [55, 224] width 68 height 16
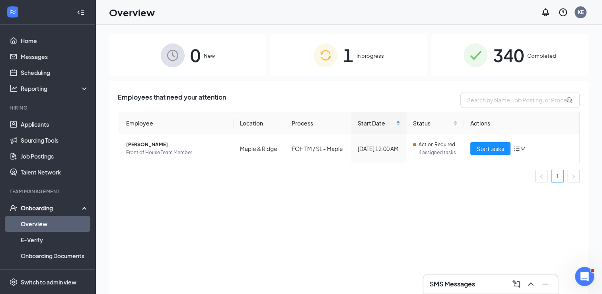
click at [205, 56] on span "New" at bounding box center [209, 56] width 11 height 8
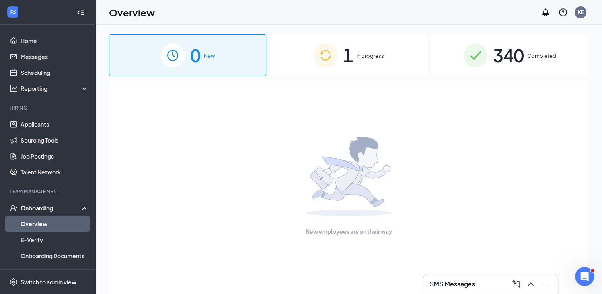
click at [353, 52] on span "1" at bounding box center [348, 54] width 10 height 27
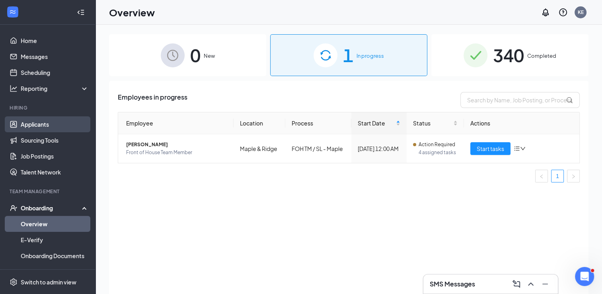
click at [46, 117] on link "Applicants" at bounding box center [55, 124] width 68 height 16
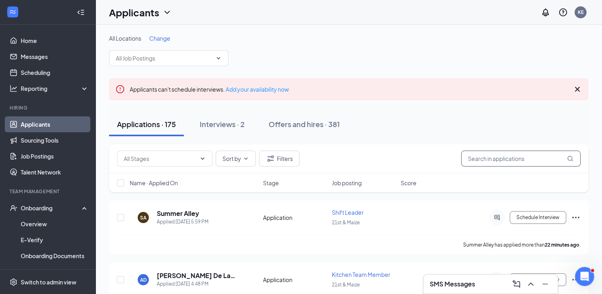
click at [485, 155] on input "text" at bounding box center [521, 159] width 119 height 16
type input "ana"
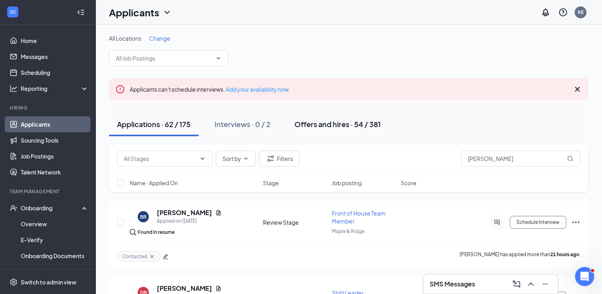
click at [314, 122] on div "Offers and hires · 54 / 381" at bounding box center [338, 124] width 86 height 10
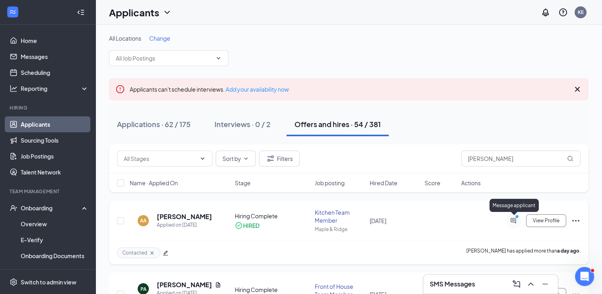
click at [514, 222] on icon "ActiveChat" at bounding box center [514, 220] width 10 height 6
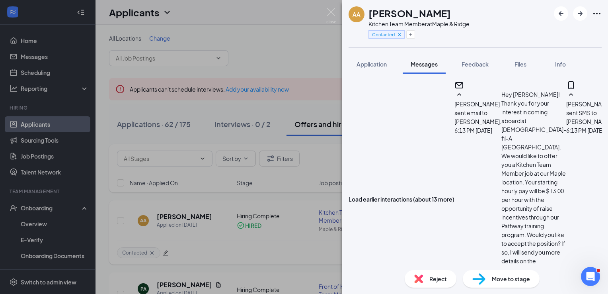
scroll to position [577, 0]
click at [597, 10] on icon "Ellipses" at bounding box center [598, 14] width 10 height 10
click at [368, 62] on span "Application" at bounding box center [372, 64] width 30 height 7
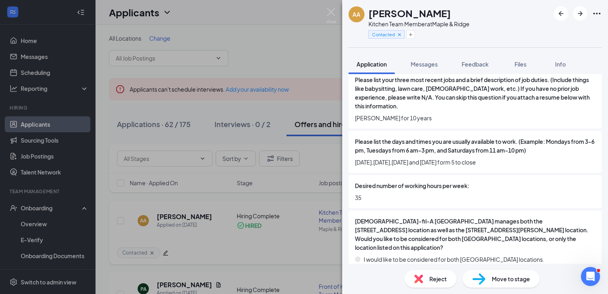
scroll to position [420, 0]
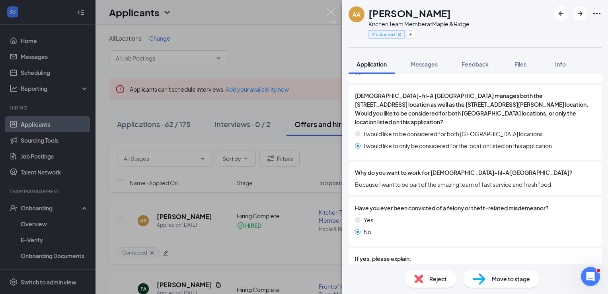
click at [38, 224] on div "AA Ana Alvarado Kitchen Team Member at Maple & Ridge Contacted Application Mess…" at bounding box center [304, 147] width 608 height 294
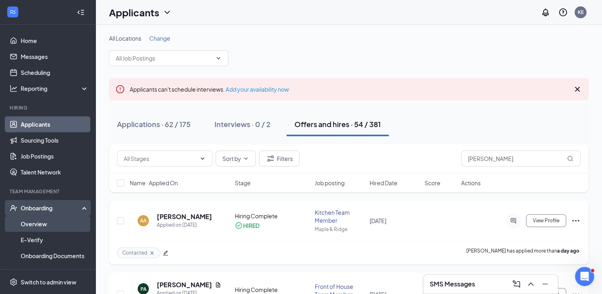
click at [38, 224] on link "Overview" at bounding box center [55, 224] width 68 height 16
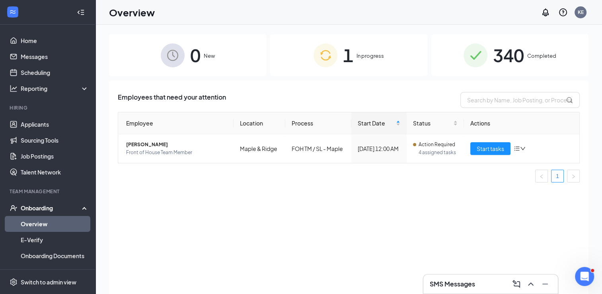
click at [367, 55] on span "In progress" at bounding box center [370, 56] width 27 height 8
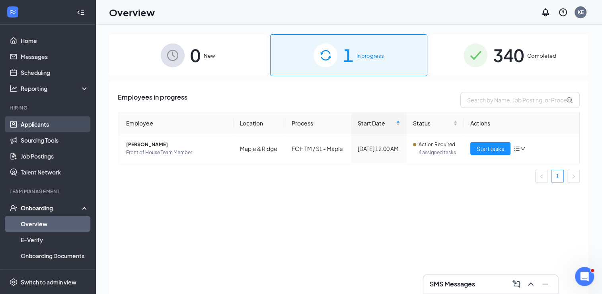
click at [55, 127] on link "Applicants" at bounding box center [55, 124] width 68 height 16
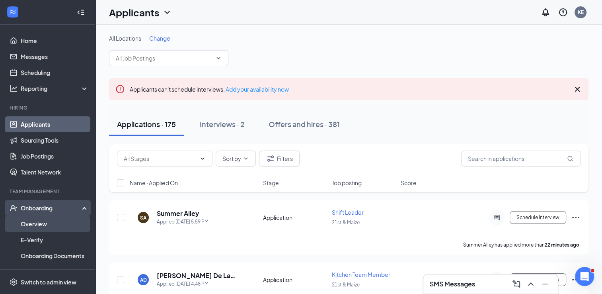
click at [47, 222] on link "Overview" at bounding box center [55, 224] width 68 height 16
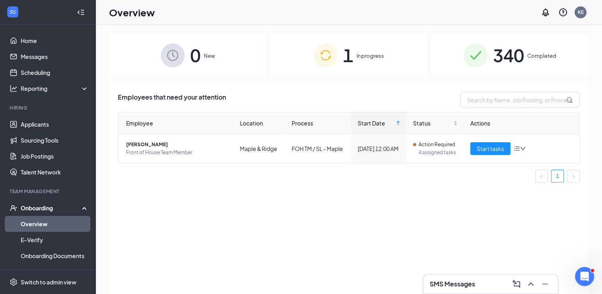
click at [452, 281] on h3 "SMS Messages" at bounding box center [452, 284] width 45 height 9
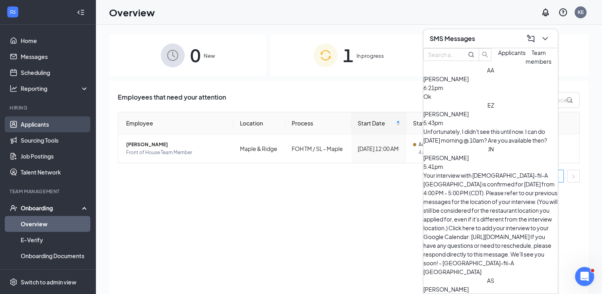
click at [32, 120] on link "Applicants" at bounding box center [55, 124] width 68 height 16
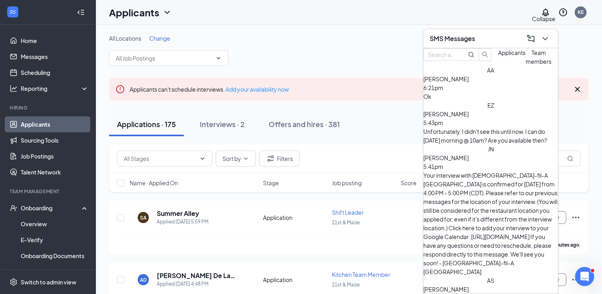
click at [542, 35] on icon "ChevronDown" at bounding box center [546, 39] width 10 height 10
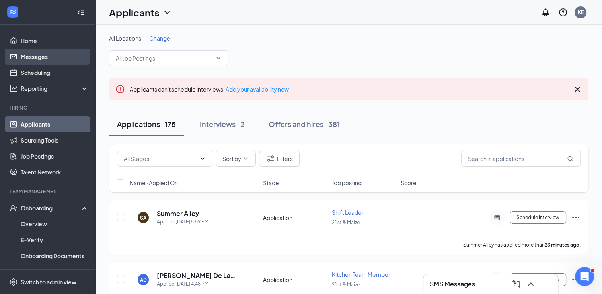
click at [37, 55] on link "Messages" at bounding box center [55, 57] width 68 height 16
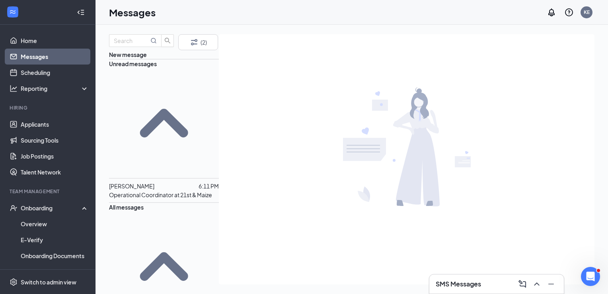
click at [153, 182] on span "ELIJAH ZAHLER" at bounding box center [131, 185] width 45 height 7
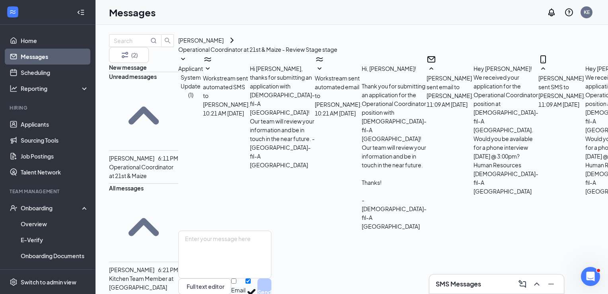
scroll to position [395, 0]
click at [272, 231] on textarea at bounding box center [224, 255] width 93 height 48
type textarea "Great! I will call you tomorrow morning."
click at [237, 278] on input "Email" at bounding box center [233, 280] width 5 height 5
checkbox input "true"
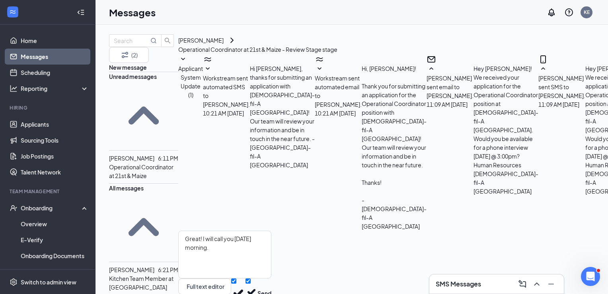
click at [272, 254] on div "Great! I will call you tomorrow morning. Full text editor Email SMS Send" at bounding box center [224, 270] width 93 height 78
click at [272, 278] on button "Send" at bounding box center [265, 293] width 14 height 30
click at [147, 274] on p "Kitchen Team Member at Maple & Ridge" at bounding box center [143, 283] width 69 height 18
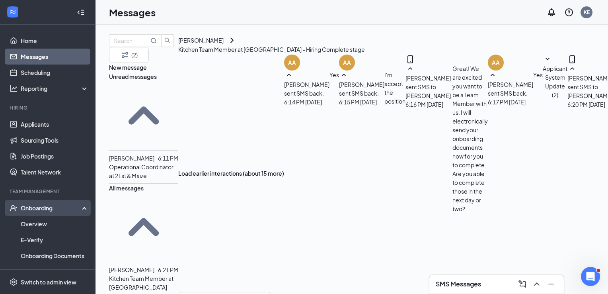
click at [52, 206] on div "Onboarding" at bounding box center [51, 208] width 61 height 8
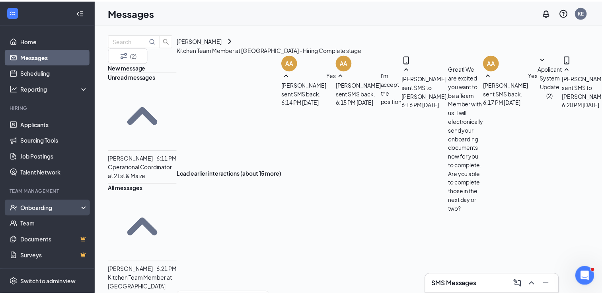
scroll to position [266, 0]
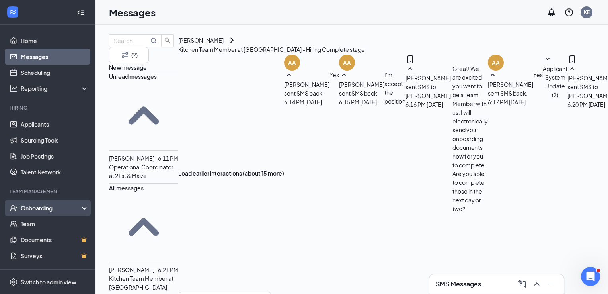
click at [41, 208] on div "Onboarding" at bounding box center [51, 208] width 61 height 8
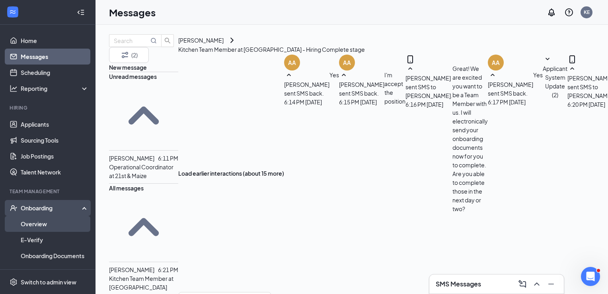
click at [33, 223] on link "Overview" at bounding box center [55, 224] width 68 height 16
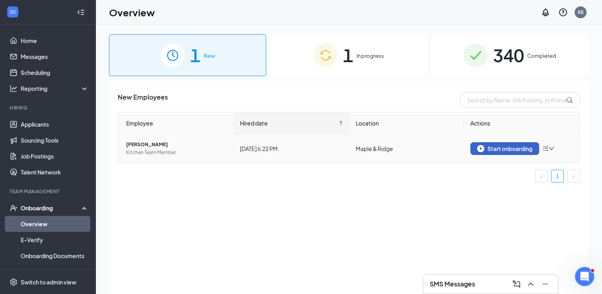
click at [506, 144] on button "Start onboarding" at bounding box center [505, 148] width 69 height 13
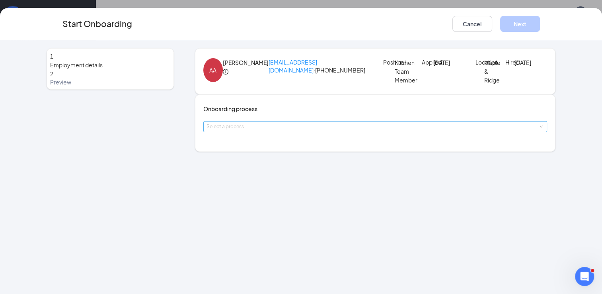
click at [268, 131] on div "Select a process" at bounding box center [374, 127] width 334 height 8
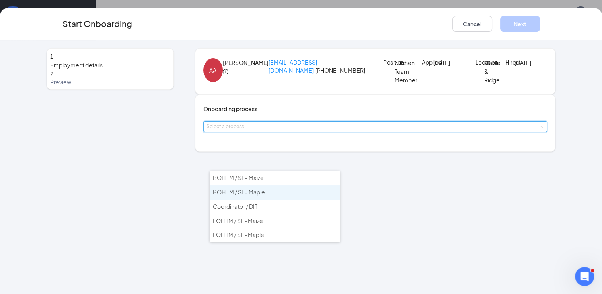
click at [240, 190] on span "BOH TM / SL - Maple" at bounding box center [239, 191] width 52 height 7
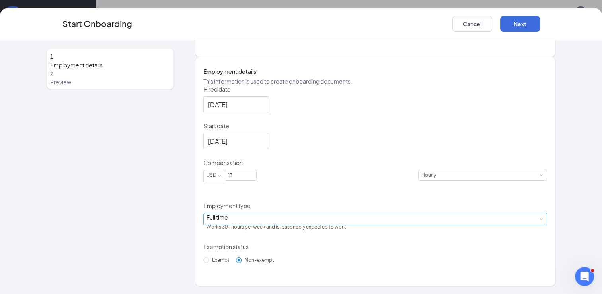
scroll to position [127, 0]
click at [243, 225] on div "Full time Works 30+ hours per week and is reasonably expected to work" at bounding box center [376, 219] width 338 height 12
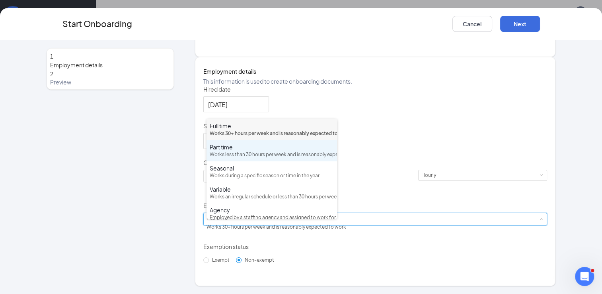
click at [236, 158] on div "Works less than 30 hours per week and is reasonably expected to work" at bounding box center [272, 155] width 124 height 8
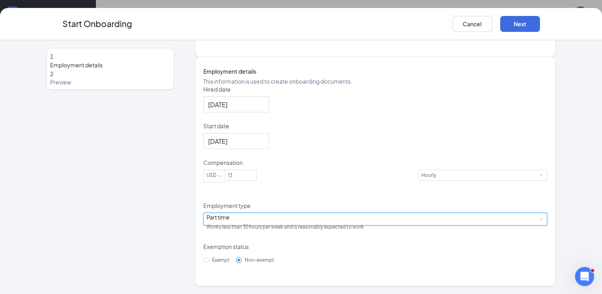
scroll to position [135, 0]
click at [521, 14] on div "Start Onboarding Cancel Next" at bounding box center [301, 24] width 602 height 32
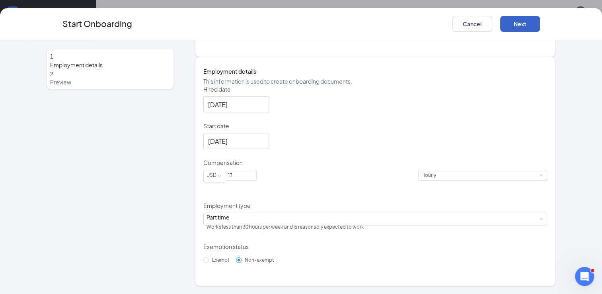
click at [517, 25] on button "Next" at bounding box center [521, 24] width 40 height 16
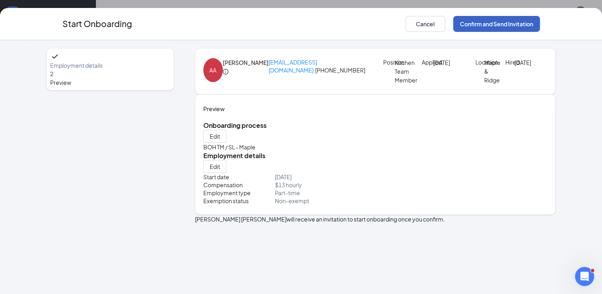
click at [505, 25] on button "Confirm and Send Invitation" at bounding box center [497, 24] width 87 height 16
